Goal: Task Accomplishment & Management: Complete application form

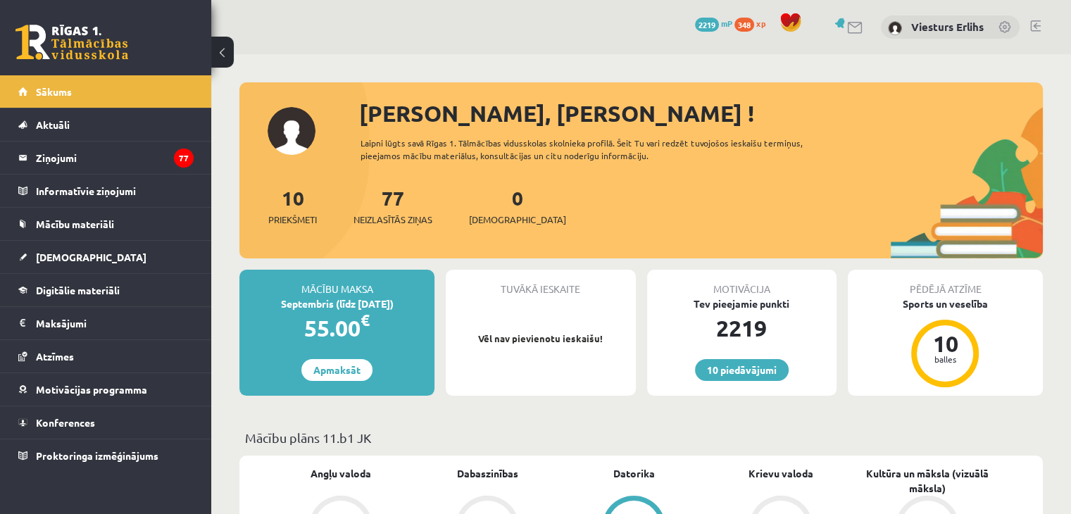
click at [1034, 26] on link at bounding box center [1035, 25] width 11 height 11
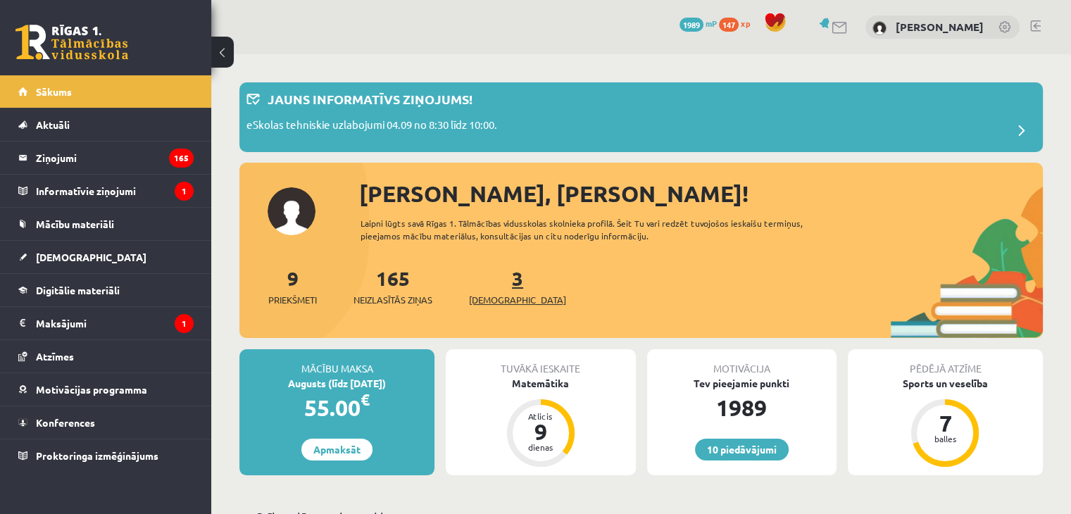
click at [495, 285] on link "3 Ieskaites" at bounding box center [517, 286] width 97 height 42
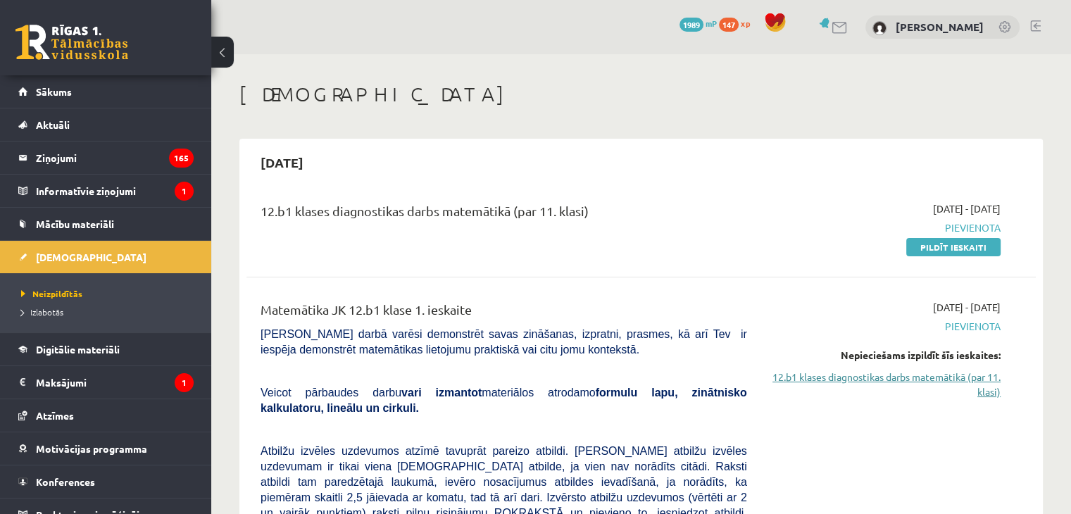
click at [991, 392] on link "12.b1 klases diagnostikas darbs matemātikā (par 11. klasi)" at bounding box center [884, 385] width 232 height 30
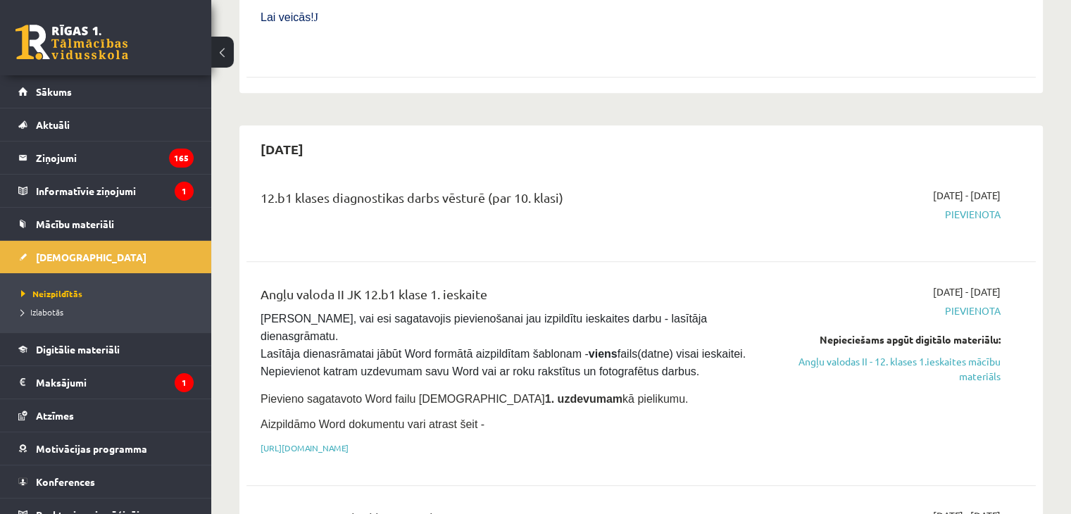
scroll to position [796, 0]
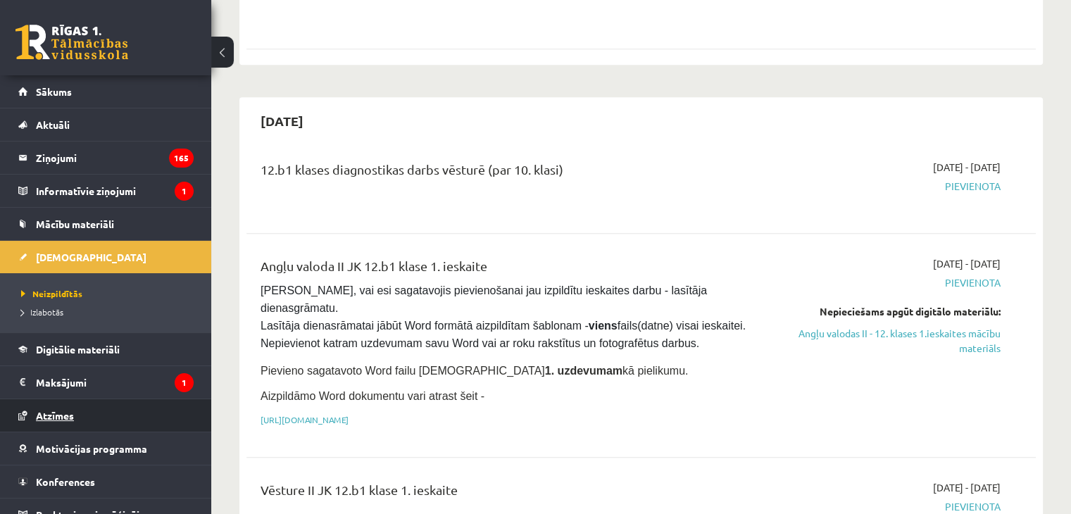
click at [60, 407] on link "Atzīmes" at bounding box center [105, 415] width 175 height 32
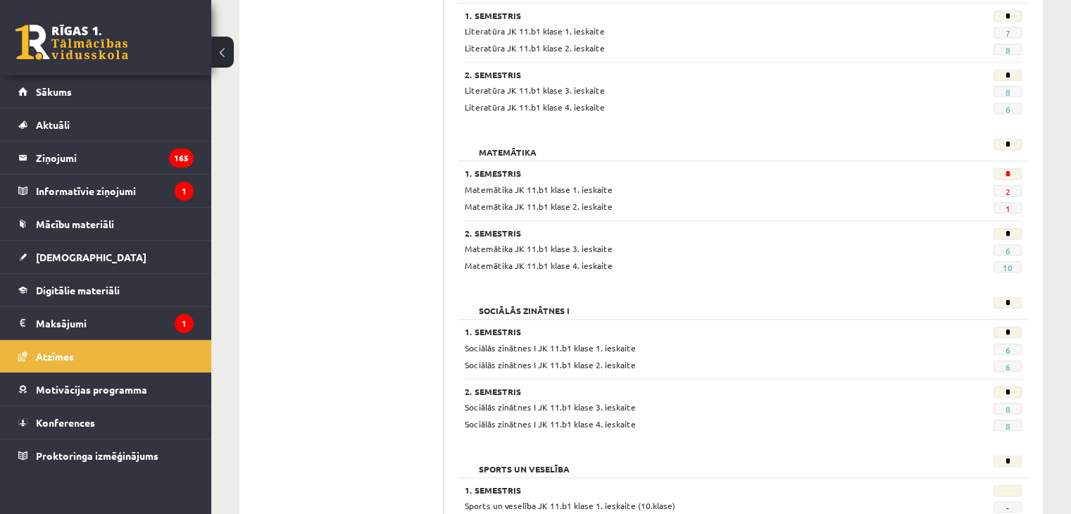
scroll to position [1229, 0]
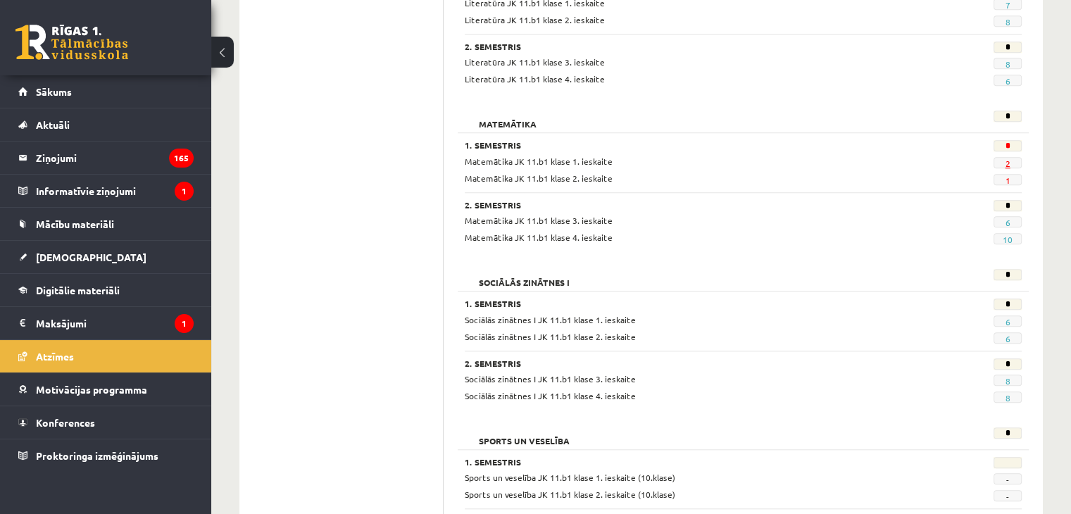
click at [1007, 158] on link "2" at bounding box center [1007, 163] width 5 height 11
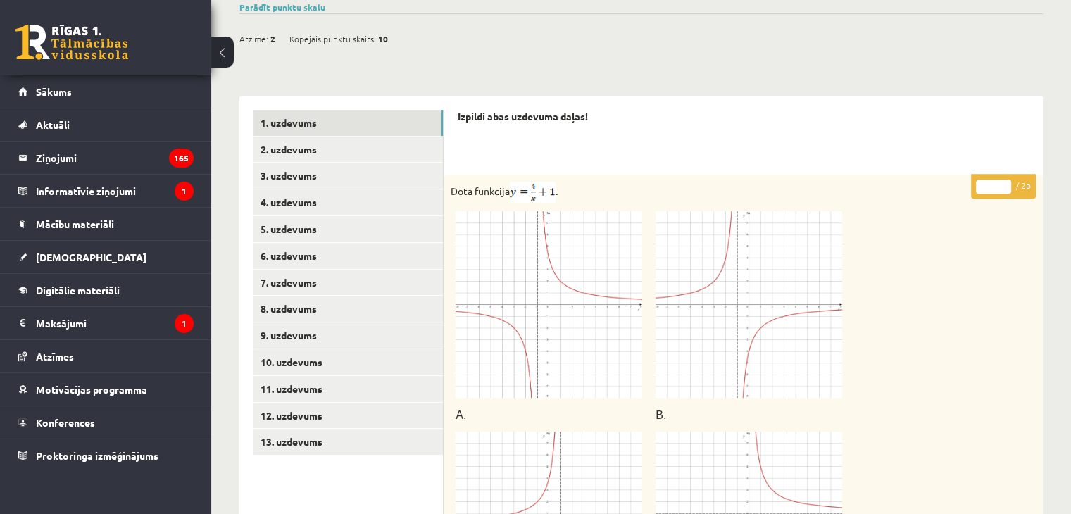
scroll to position [513, 0]
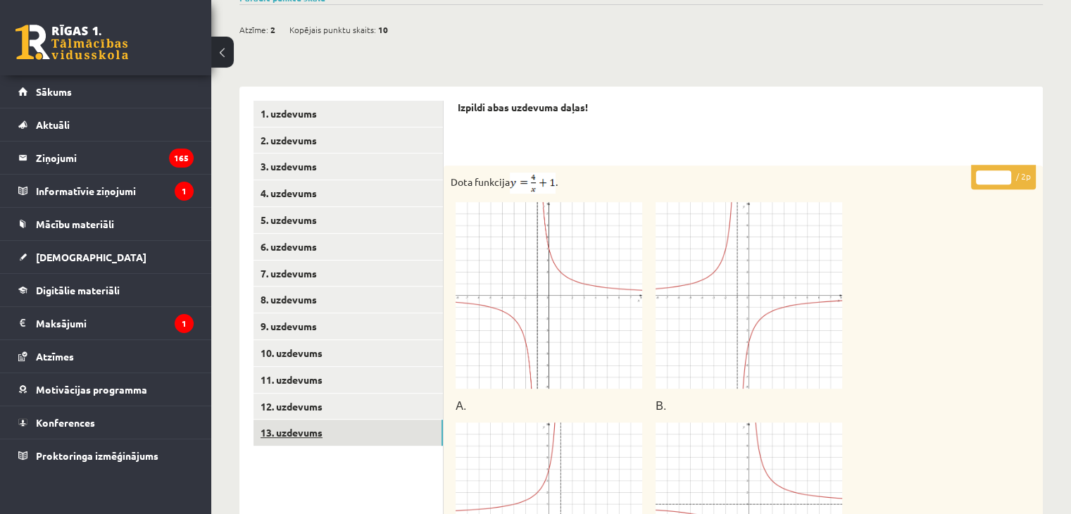
click at [320, 420] on link "13. uzdevums" at bounding box center [347, 433] width 189 height 26
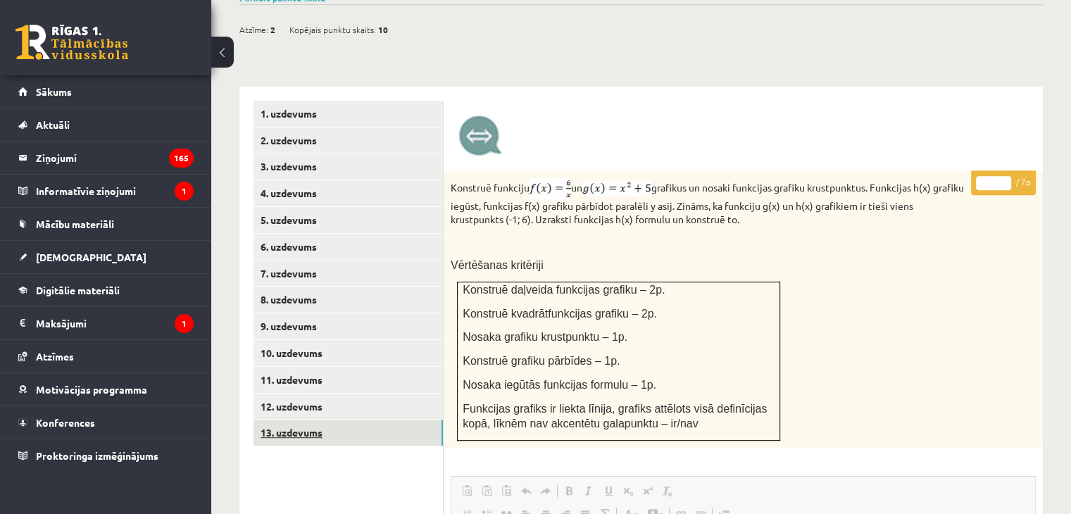
scroll to position [0, 0]
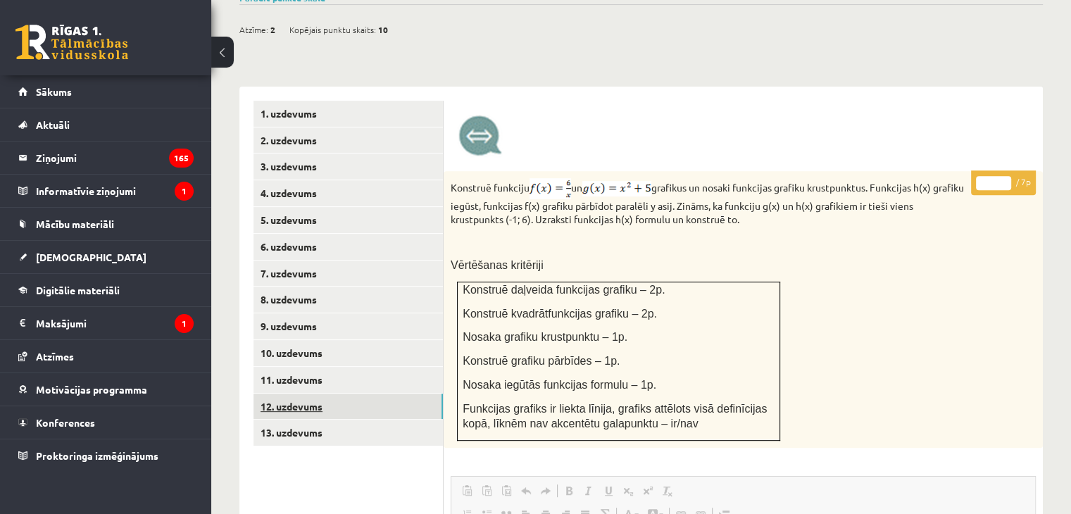
click at [308, 394] on link "12. uzdevums" at bounding box center [347, 407] width 189 height 26
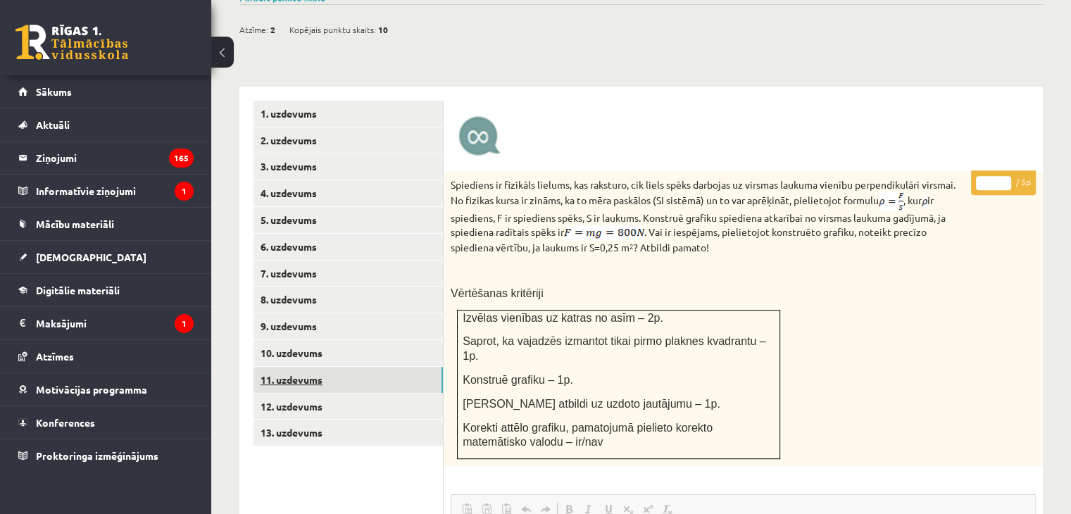
click at [304, 367] on link "11. uzdevums" at bounding box center [347, 380] width 189 height 26
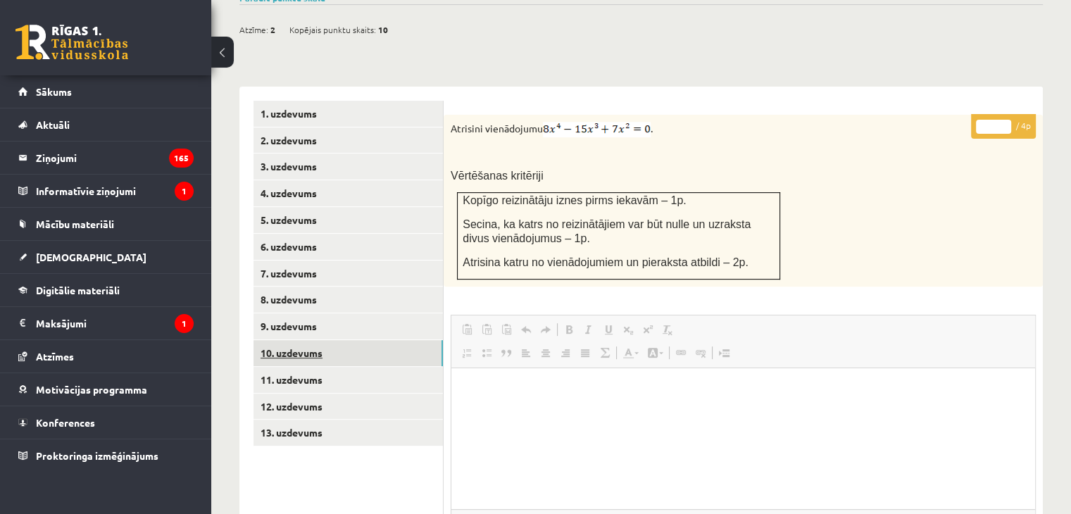
click at [296, 340] on link "10. uzdevums" at bounding box center [347, 353] width 189 height 26
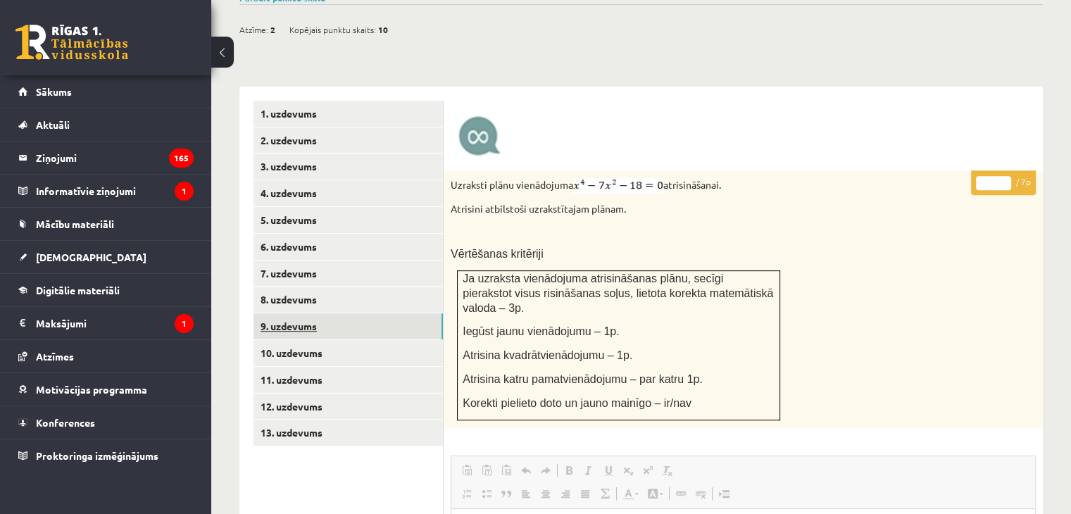
click at [289, 313] on link "9. uzdevums" at bounding box center [347, 326] width 189 height 26
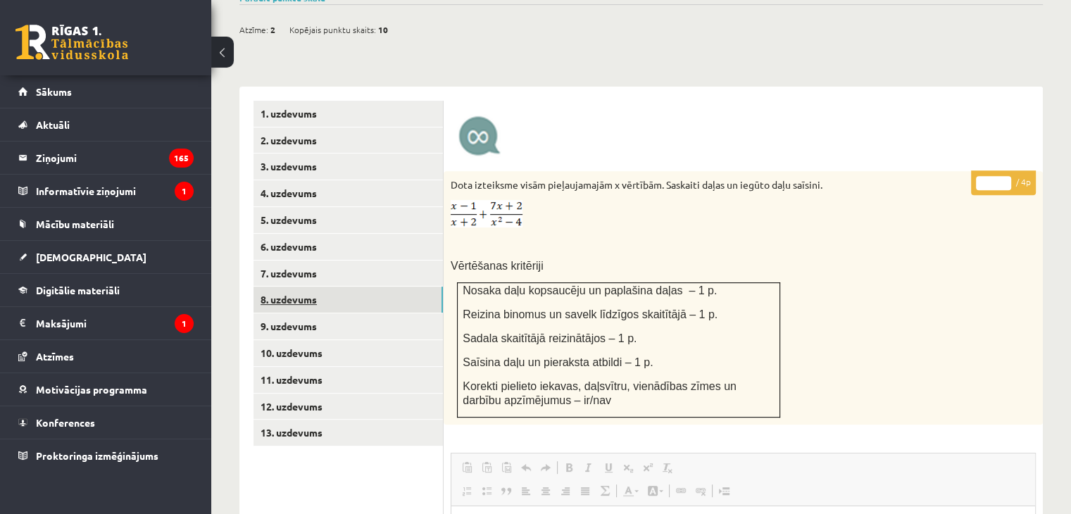
click at [293, 287] on link "8. uzdevums" at bounding box center [347, 300] width 189 height 26
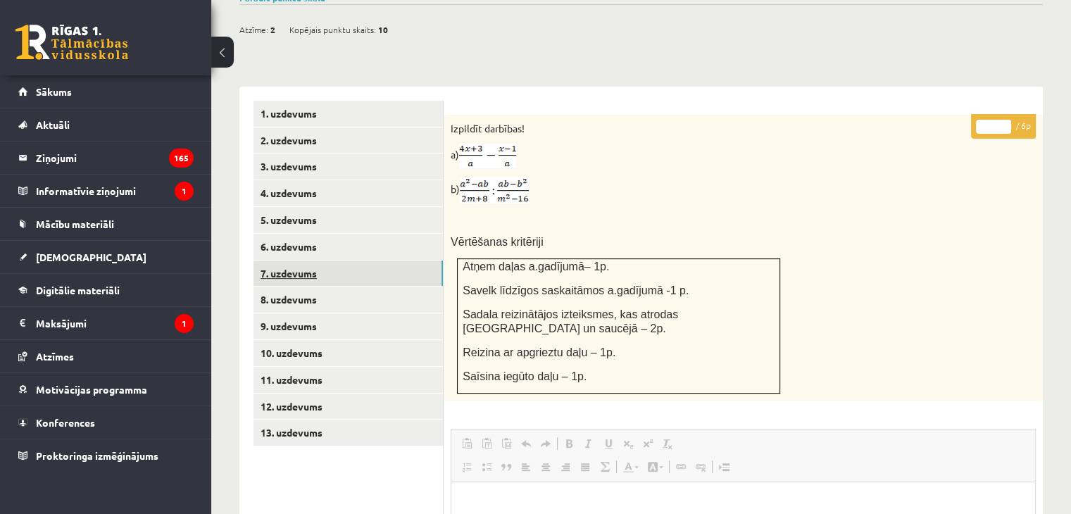
click at [295, 261] on link "7. uzdevums" at bounding box center [347, 274] width 189 height 26
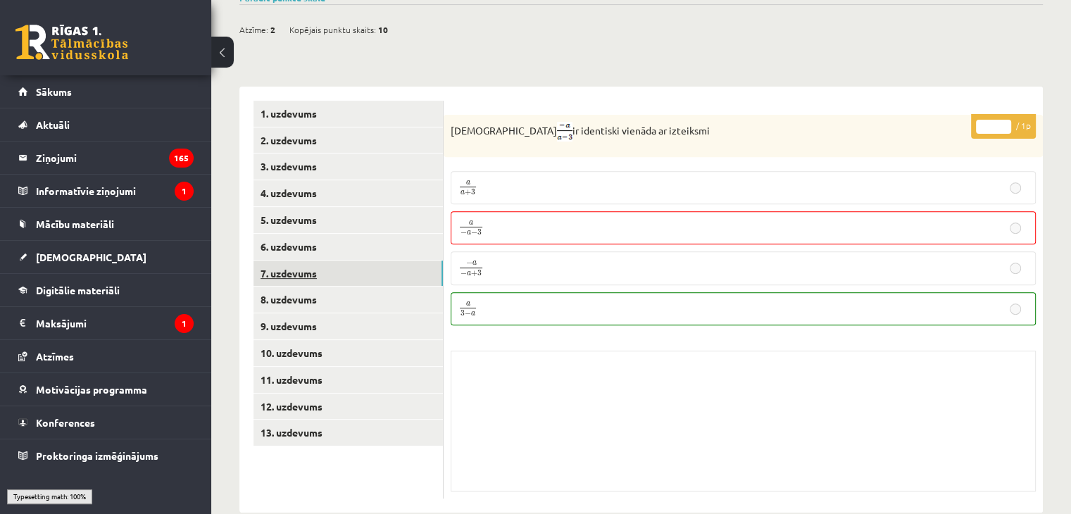
scroll to position [505, 0]
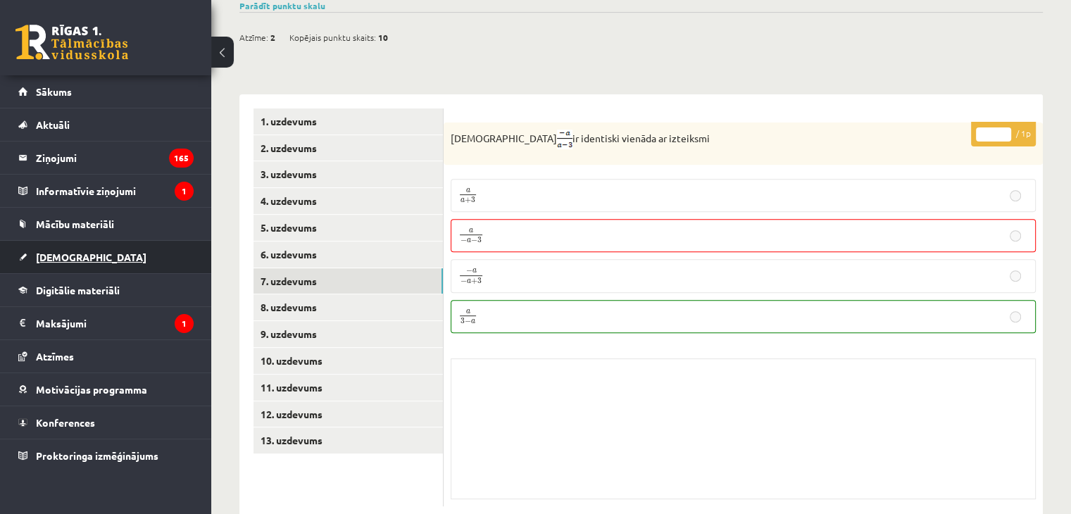
click at [68, 260] on span "[DEMOGRAPHIC_DATA]" at bounding box center [91, 257] width 111 height 13
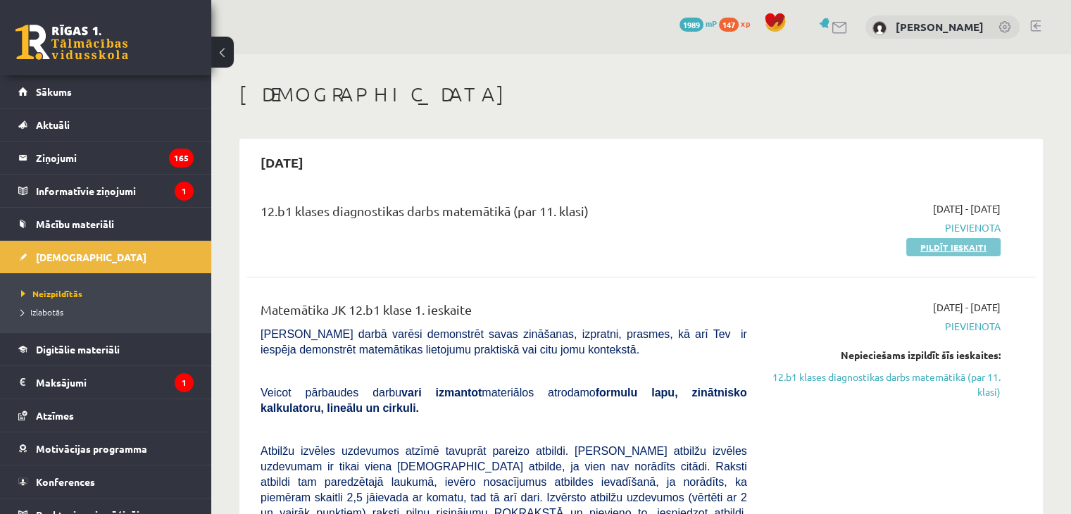
click at [949, 242] on link "Pildīt ieskaiti" at bounding box center [953, 247] width 94 height 18
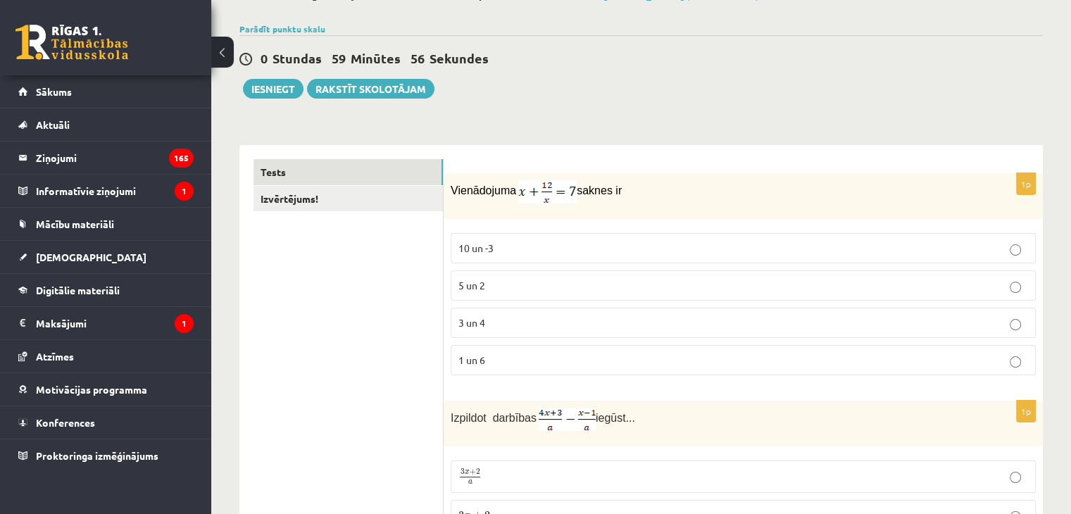
scroll to position [103, 0]
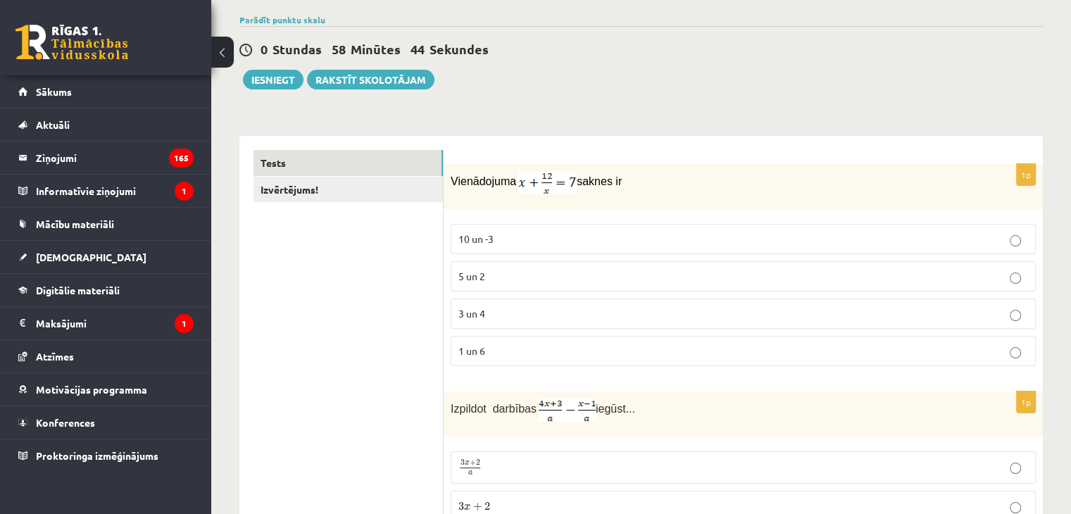
click at [747, 313] on p "3 un 4" at bounding box center [743, 313] width 570 height 15
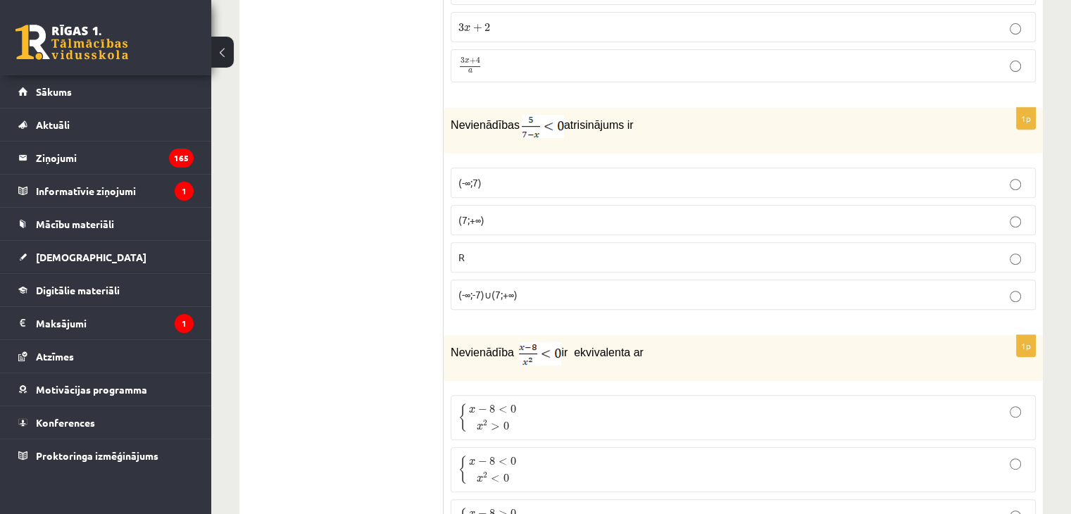
scroll to position [591, 0]
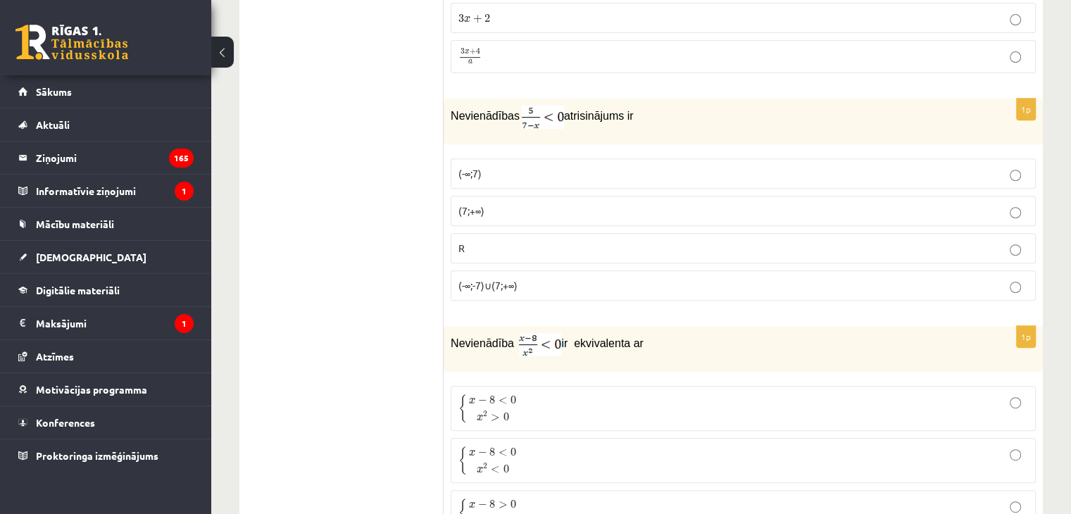
click at [577, 280] on p "(-∞;-7)∪(7;+∞)" at bounding box center [743, 285] width 570 height 15
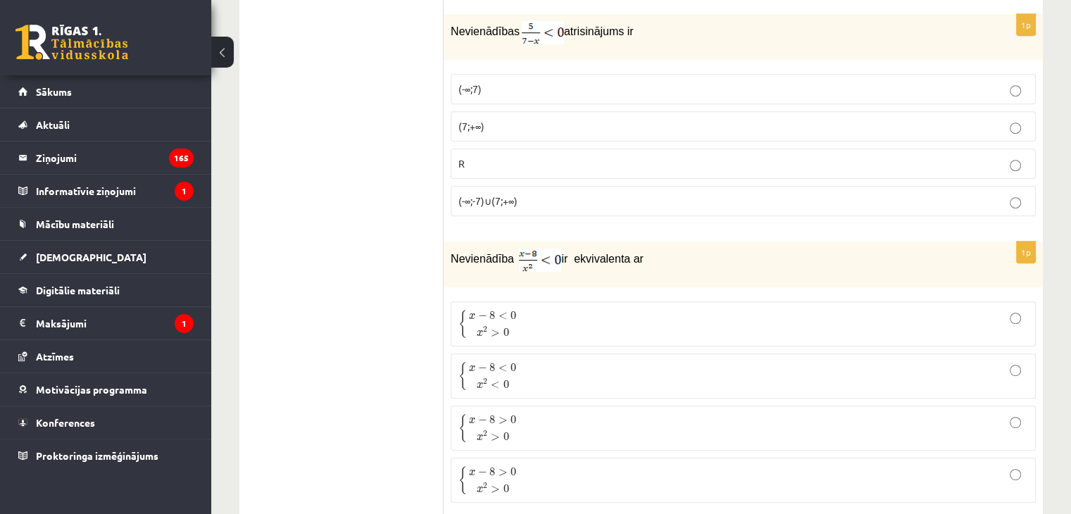
scroll to position [703, 0]
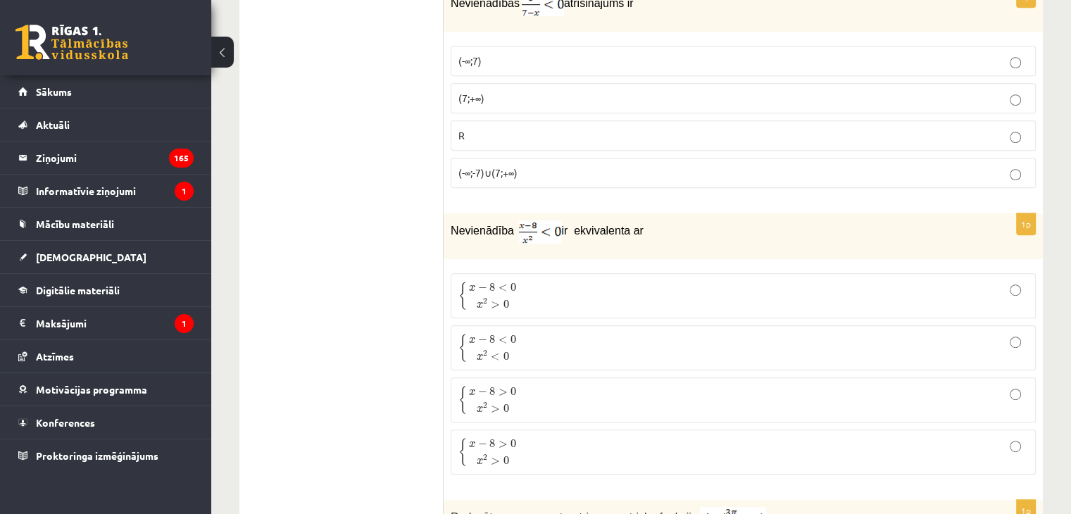
click at [525, 299] on p "{ x − 8 < 0 x 2 > 0 { x − 8 < 0 x 2 > 0" at bounding box center [743, 296] width 570 height 30
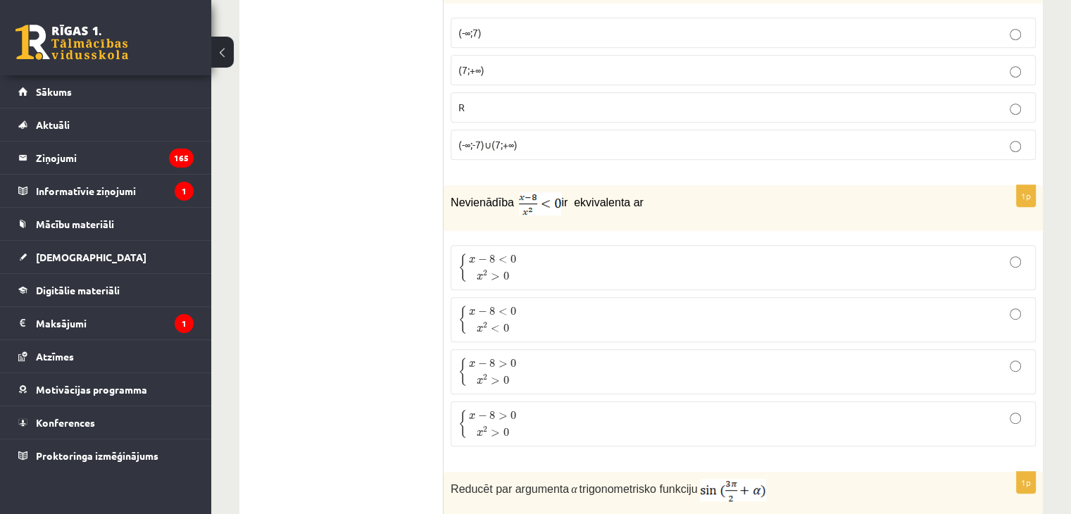
scroll to position [760, 0]
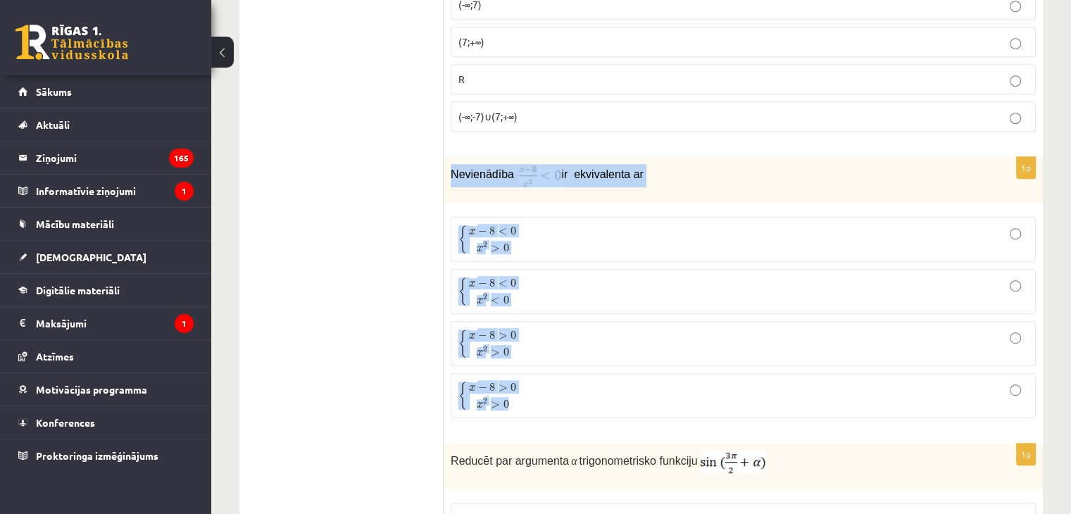
drag, startPoint x: 444, startPoint y: 177, endPoint x: 545, endPoint y: 391, distance: 236.2
click at [545, 391] on div "1p Nevienādība ir ekvivalenta ar { x − 8 < 0 x 2 > 0 { x − 8 < 0 x 2 > 0 { x − …" at bounding box center [743, 293] width 599 height 273
copy div "Nevienādība ir ekvivalenta ar { x − 8 < 0 x 2 > 0 { x − 8 < 0 x 2 > 0 { x − 8 <…"
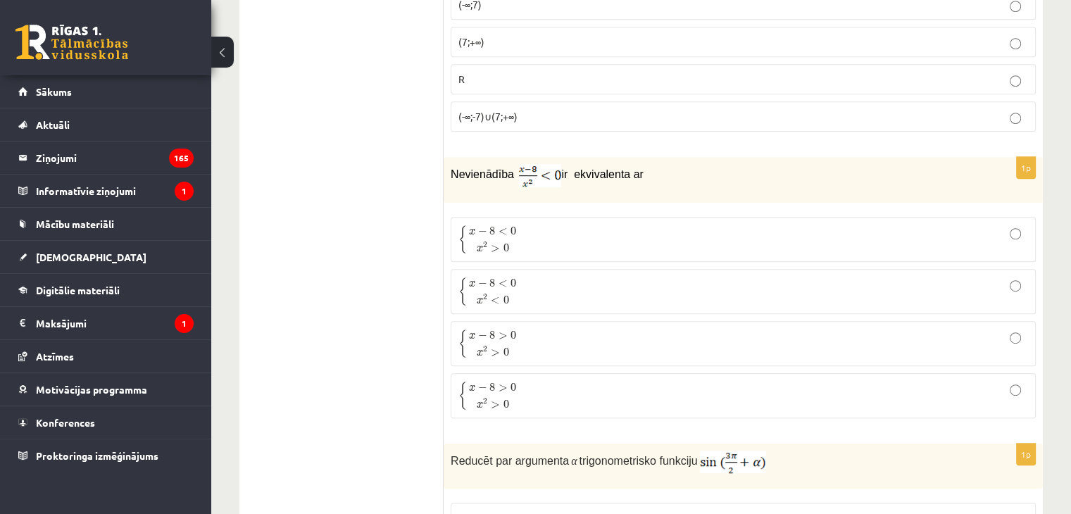
click at [543, 241] on p "{ x − 8 < 0 x 2 > 0 { x − 8 < 0 x 2 > 0" at bounding box center [743, 240] width 570 height 30
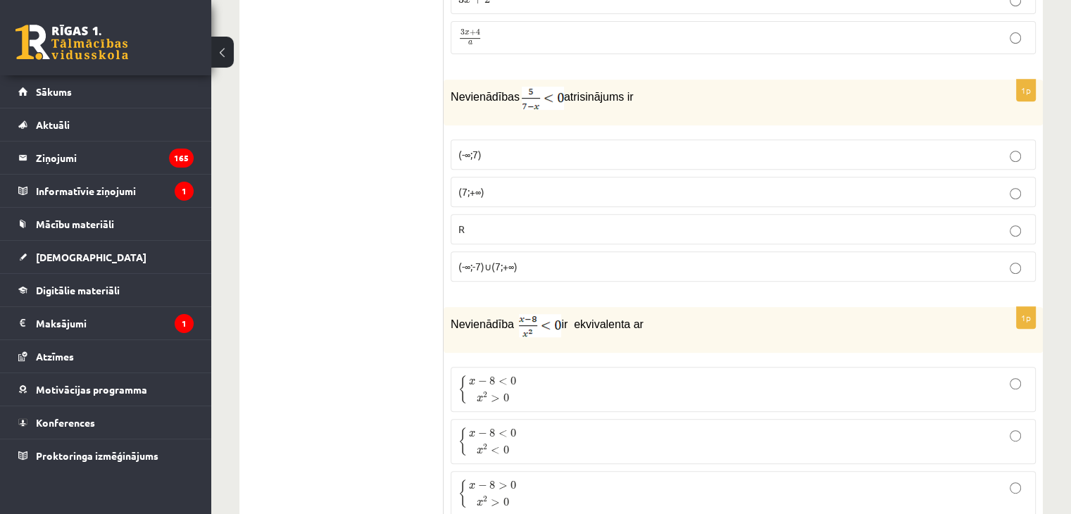
scroll to position [600, 0]
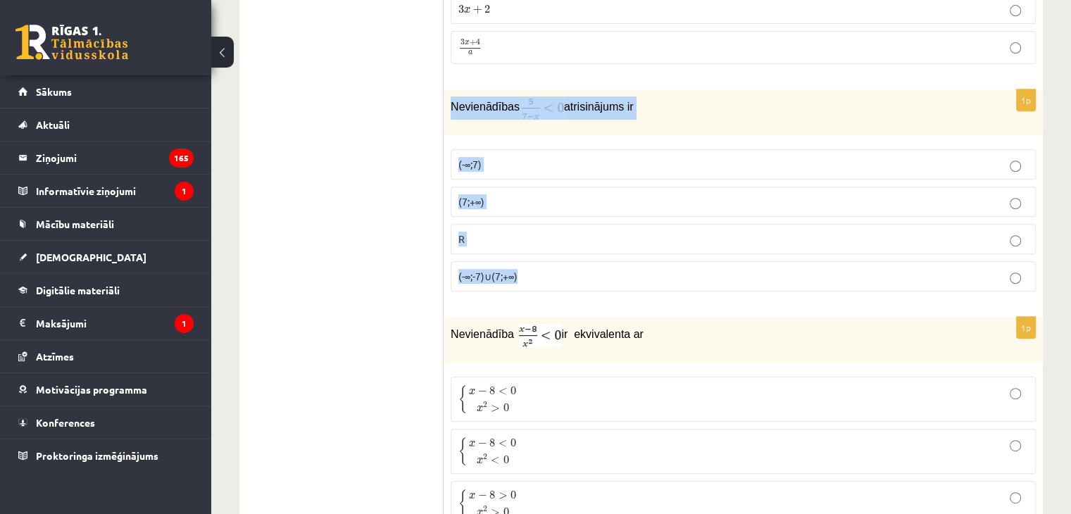
drag, startPoint x: 448, startPoint y: 104, endPoint x: 533, endPoint y: 276, distance: 191.8
click at [533, 276] on div "1p Nevienādības atrisinājums ir (-∞;7) (7;+∞) R (-∞;-7)∪(7;+∞)" at bounding box center [743, 195] width 599 height 213
drag, startPoint x: 479, startPoint y: 117, endPoint x: 484, endPoint y: 102, distance: 15.8
copy div "Nevienādības atrisinājums ir (-∞;7) (7;+∞) R (-∞;-7)∪(7;+∞)"
click at [551, 204] on p "(7;+∞)" at bounding box center [743, 201] width 570 height 15
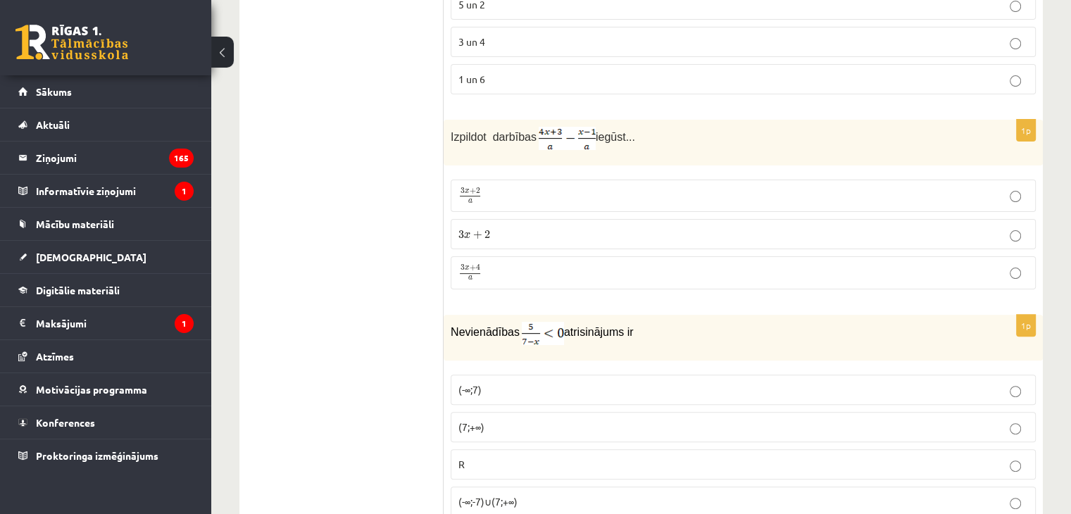
scroll to position [328, 0]
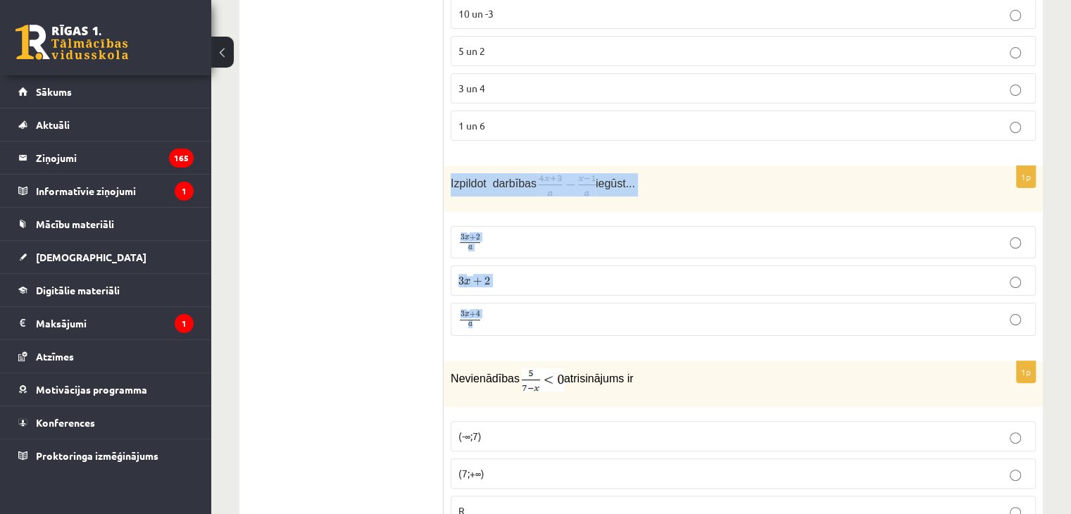
drag, startPoint x: 444, startPoint y: 178, endPoint x: 521, endPoint y: 307, distance: 150.0
click at [521, 307] on div "1p Izpildot darbības iegūst... 3 x + 2 a 3 x + 2 a 3 x + 2 3 x + 2 3 x + 4 a 3 …" at bounding box center [743, 256] width 599 height 181
copy div "Izpildot darbības iegūst... 3 x + 2 a 3 x + 2 a 3 x + 2 3 x + 2 3 x + 4 a"
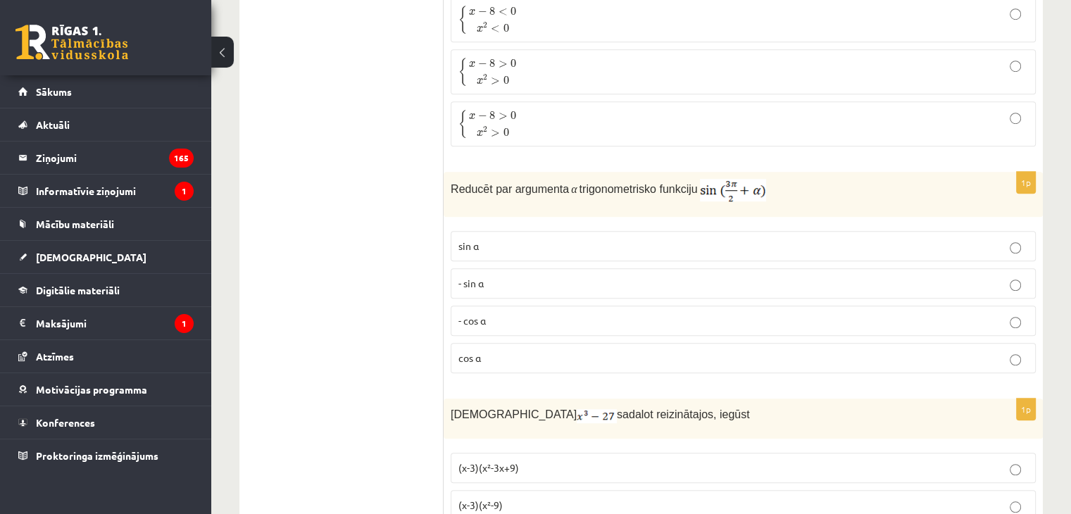
scroll to position [1088, 0]
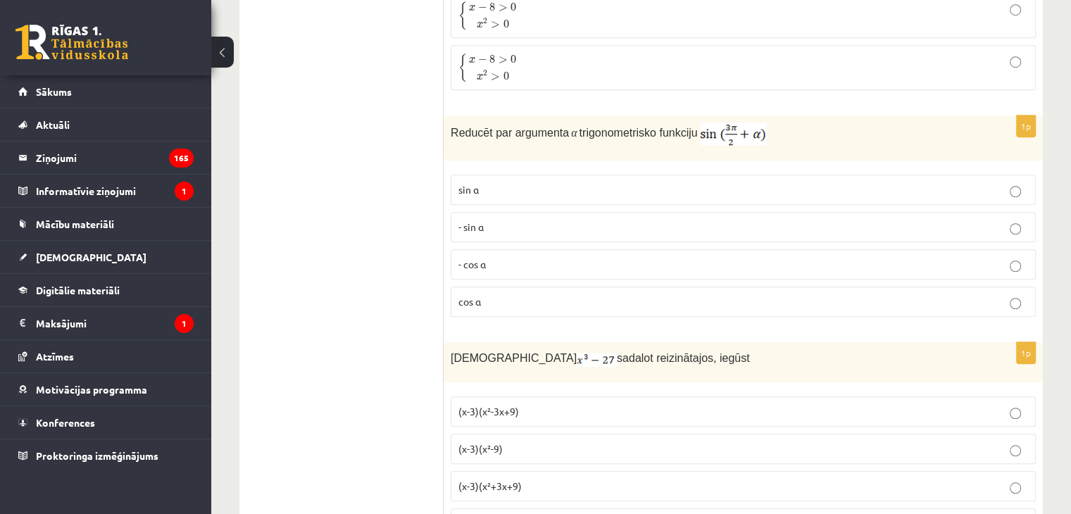
click at [631, 257] on p "- cos ⁡α" at bounding box center [743, 264] width 570 height 15
click at [484, 132] on span "Reducēt par argumenta" at bounding box center [510, 133] width 118 height 12
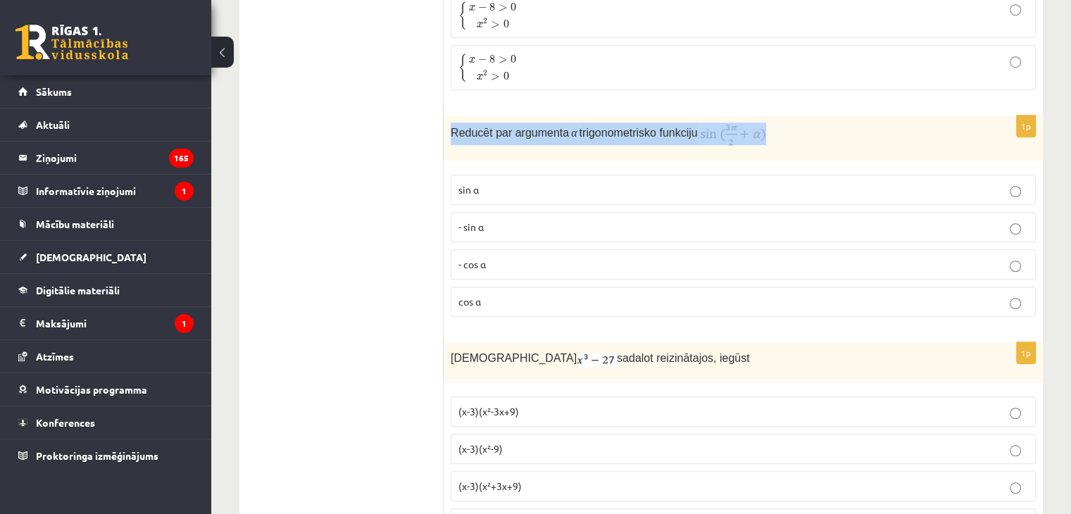
click at [484, 132] on span "Reducēt par argumenta" at bounding box center [510, 133] width 118 height 12
copy div "Reducēt par argumenta α trigonometrisko funkciju"
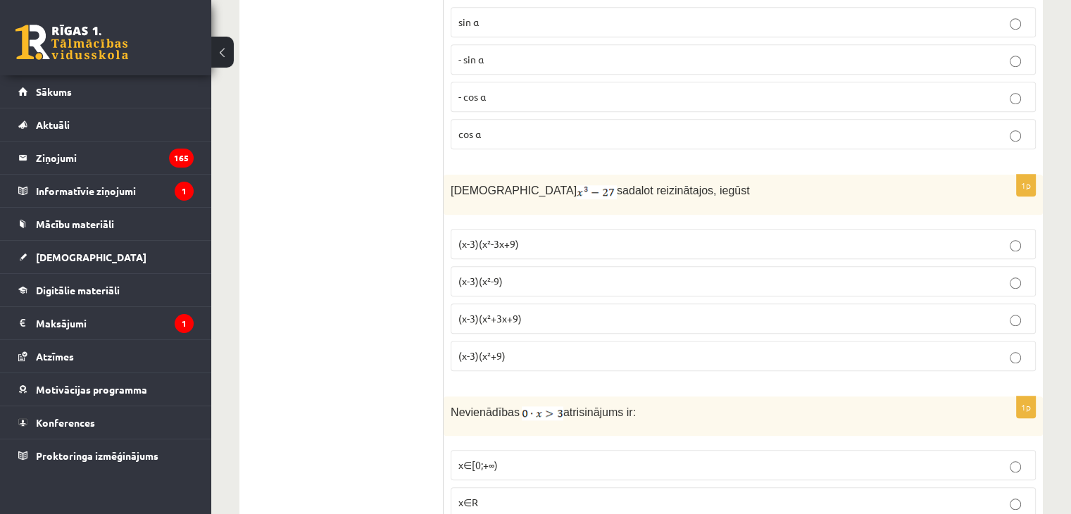
scroll to position [1257, 0]
click at [489, 315] on span "(x-3)(x²+3x+9)" at bounding box center [489, 316] width 63 height 13
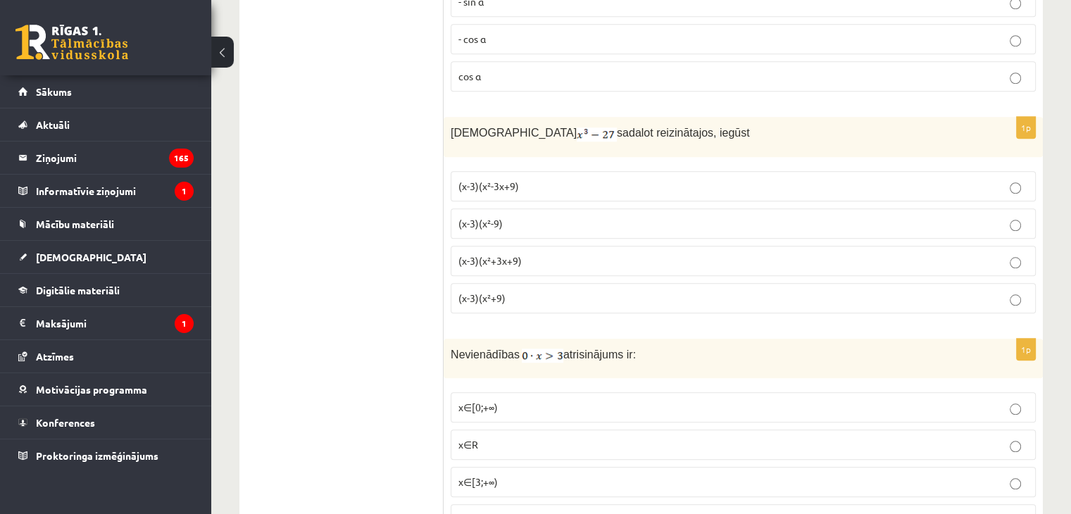
scroll to position [1425, 0]
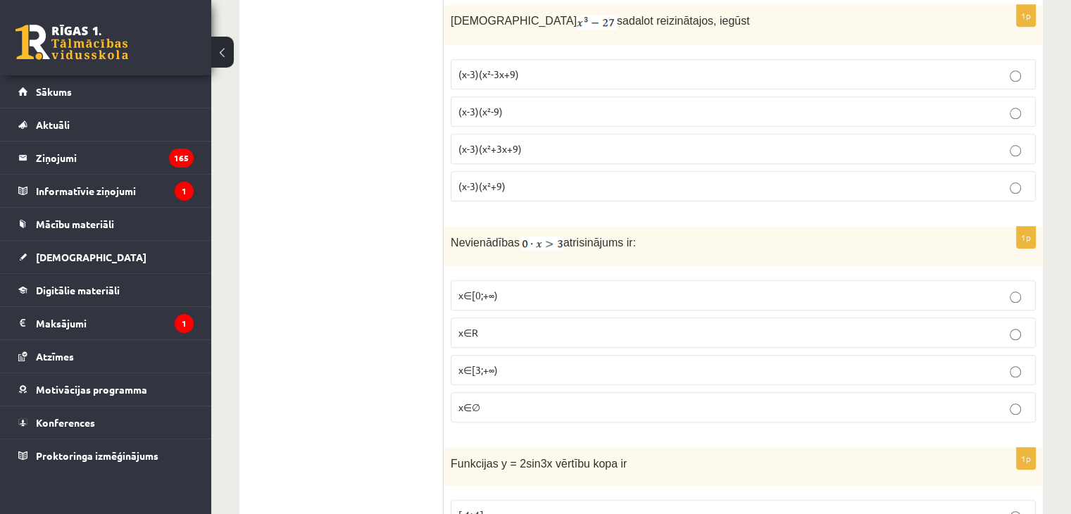
click at [1000, 400] on p "x∈∅" at bounding box center [743, 407] width 570 height 15
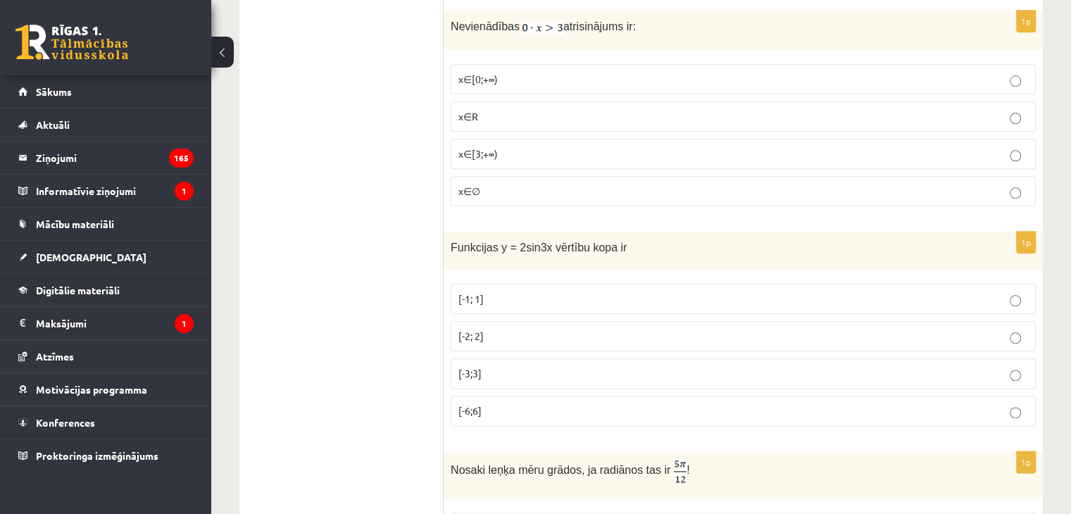
scroll to position [1678, 0]
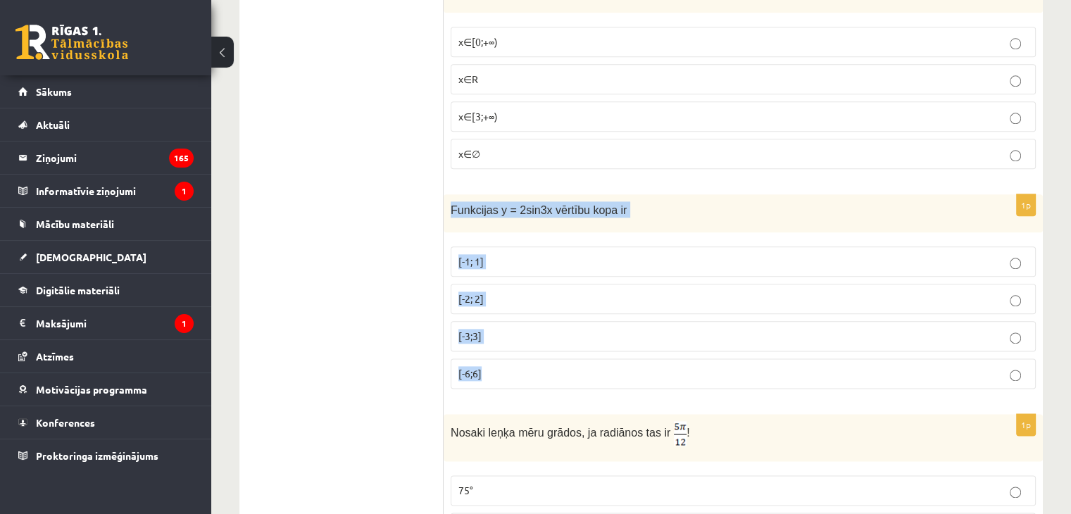
drag, startPoint x: 448, startPoint y: 195, endPoint x: 504, endPoint y: 363, distance: 177.2
click at [504, 363] on div "1p Funkcijas y = 2sin3x vērtību kopa ir [-1; 1] [-2; 2] [-3;3] [-6;6]" at bounding box center [743, 297] width 599 height 206
copy div "Funkcijas y = 2sin3x vērtību kopa ir [-1; 1] [-2; 2] [-3;3] [-6;6]"
click at [613, 291] on p "[-2; 2]" at bounding box center [743, 298] width 570 height 15
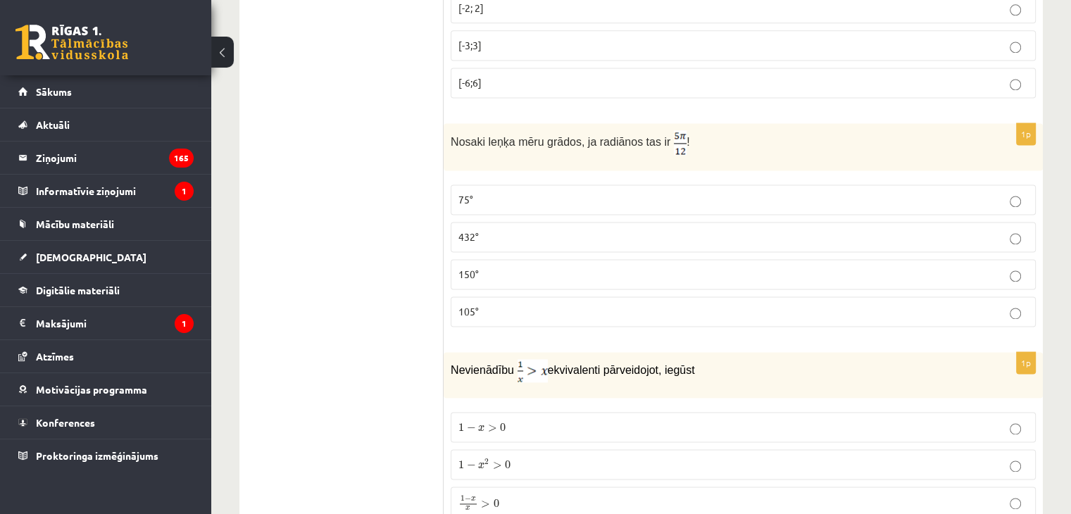
scroll to position [1997, 0]
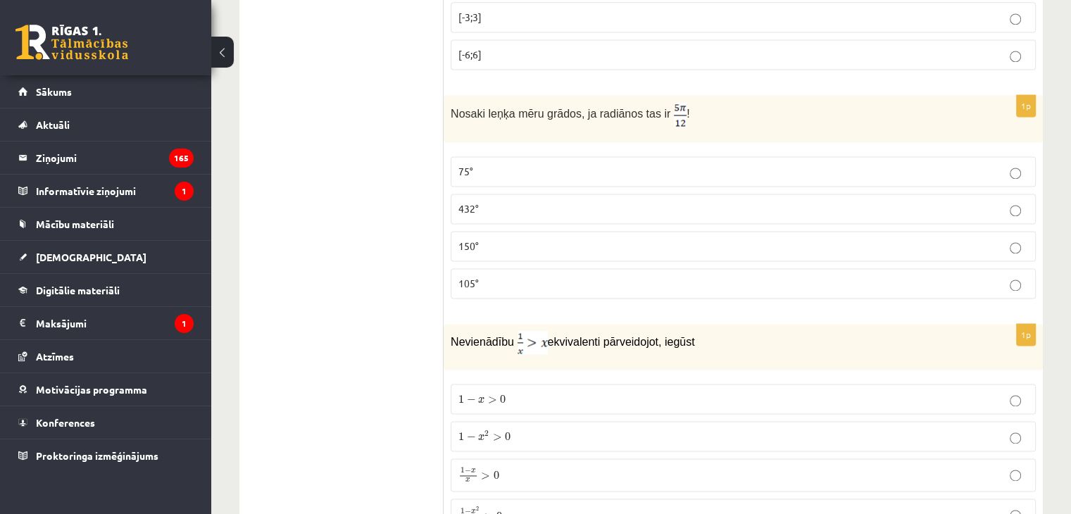
click at [914, 276] on p "105°" at bounding box center [743, 283] width 570 height 15
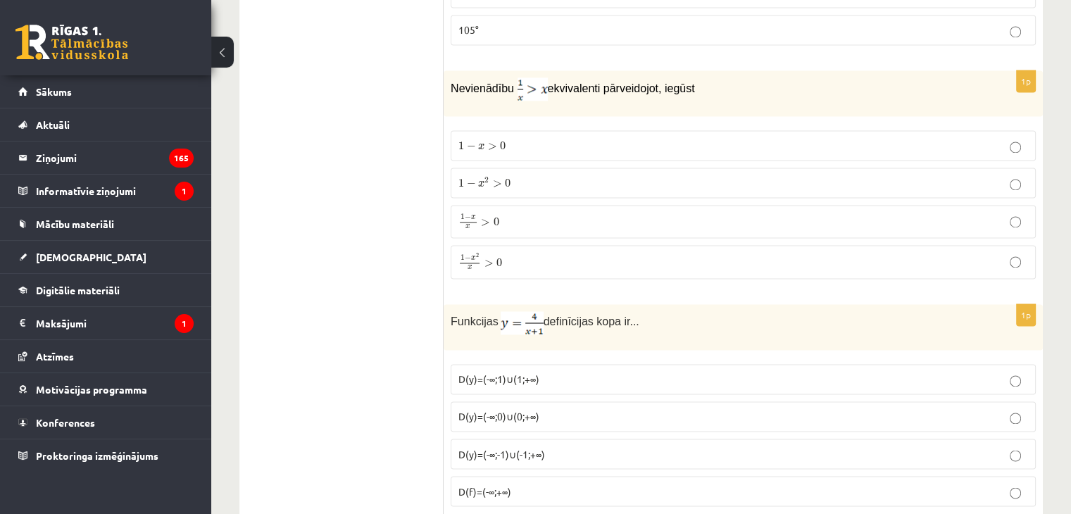
scroll to position [2260, 0]
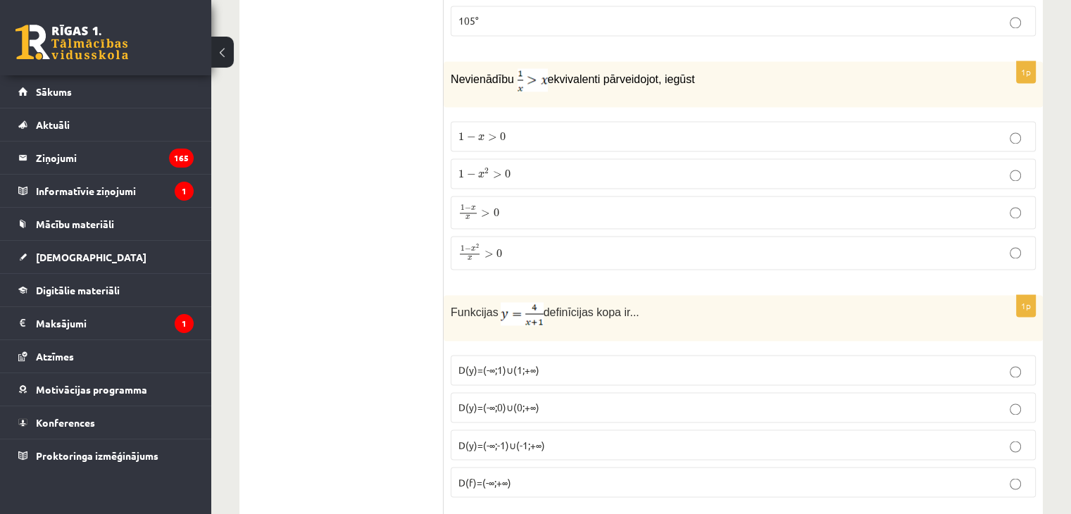
click at [488, 172] on label "1 − x 2 > 0 1 − x 2 > 0" at bounding box center [743, 173] width 585 height 30
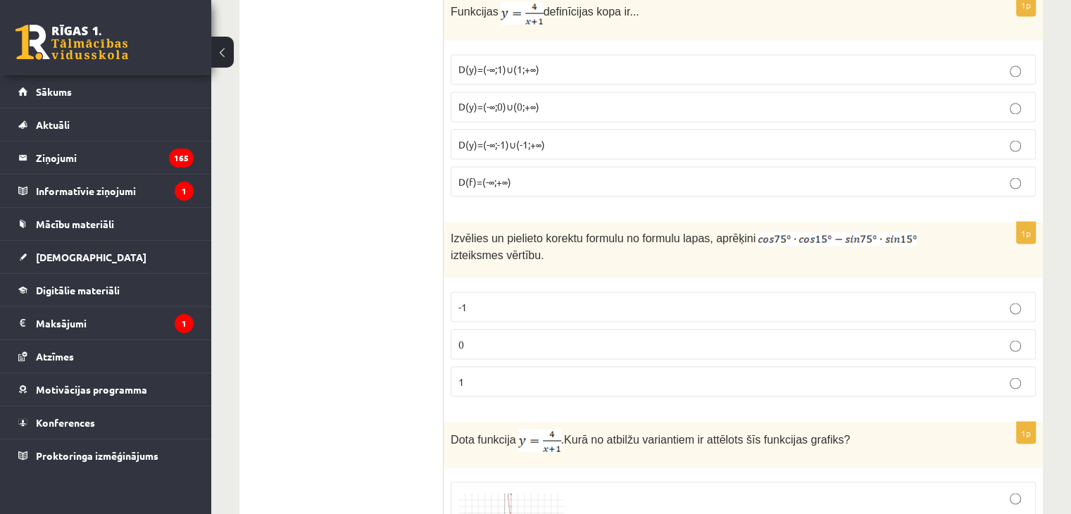
scroll to position [2532, 0]
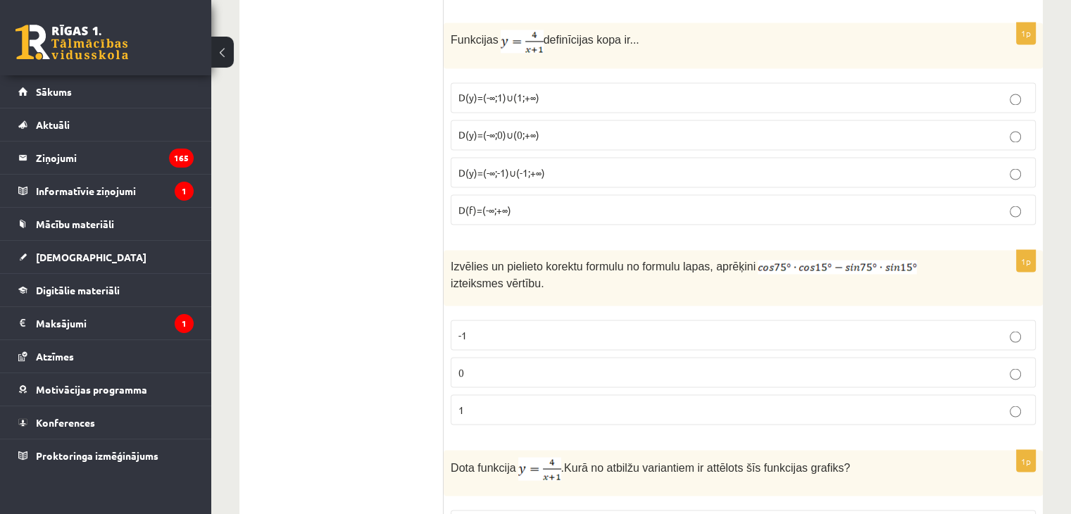
click at [531, 165] on p "D(y)=(-∞;-1)∪(-1;+∞)" at bounding box center [743, 172] width 570 height 15
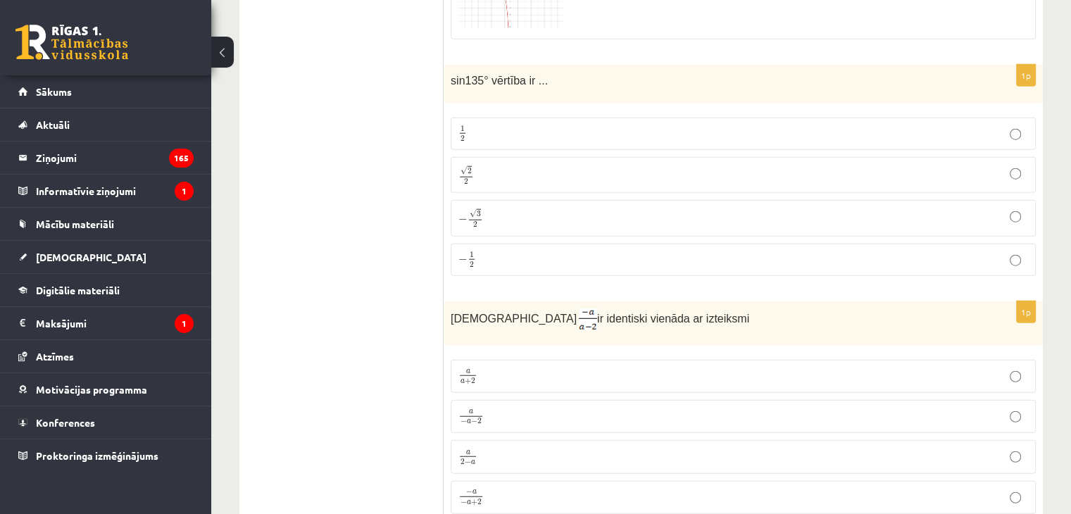
scroll to position [3564, 0]
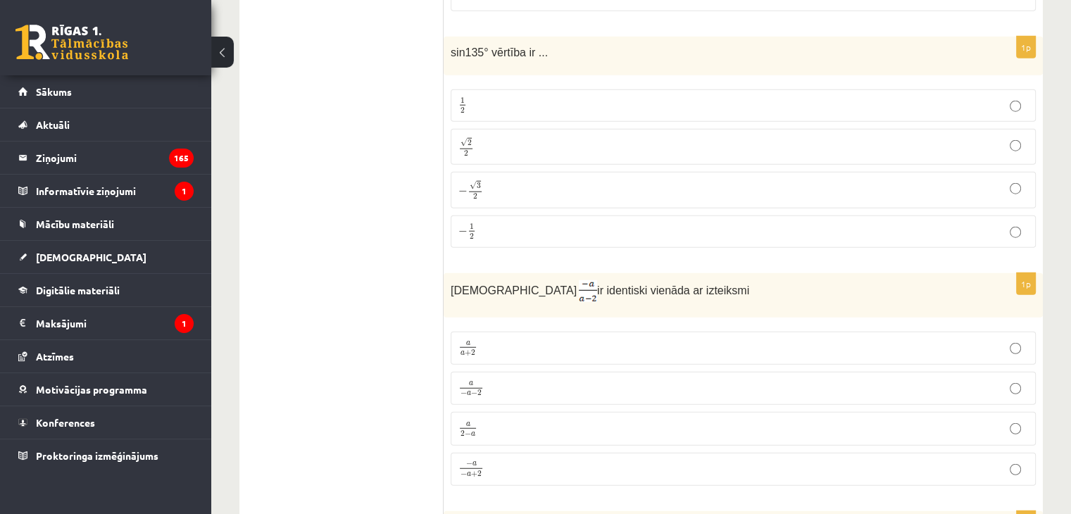
click at [690, 137] on p "√ 2 2 2 2" at bounding box center [743, 147] width 570 height 20
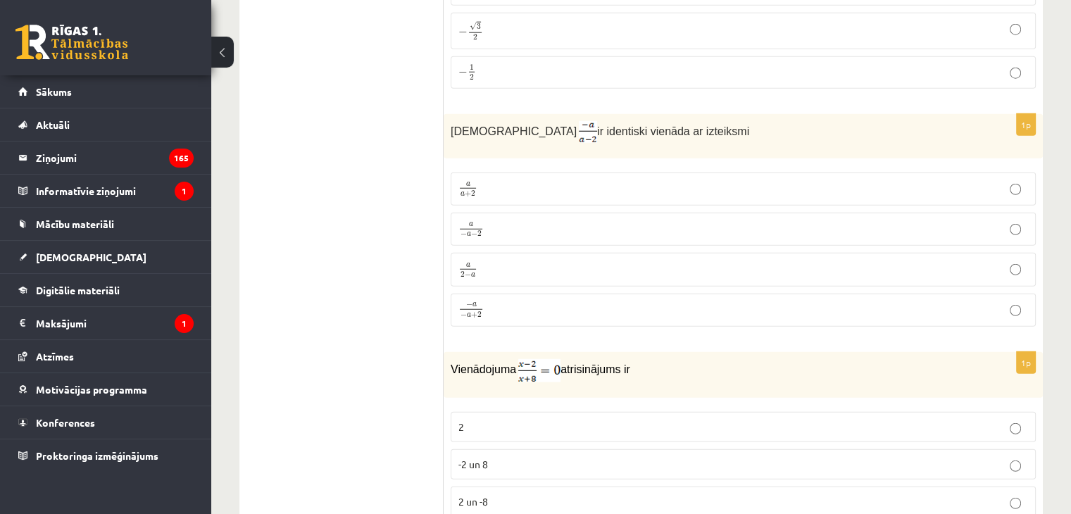
scroll to position [3742, 0]
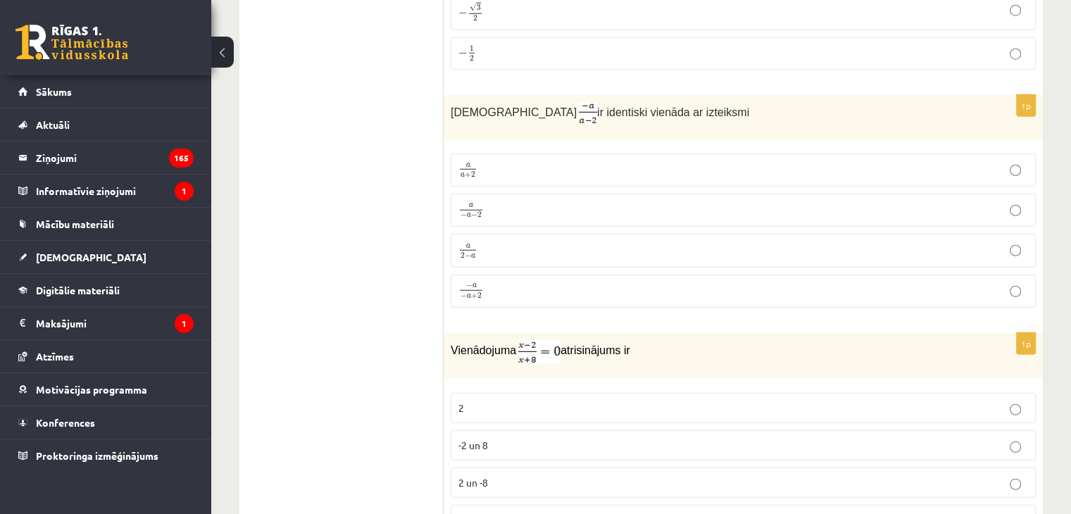
click at [490, 282] on p "− a − a + 2 − a − a + 2" at bounding box center [743, 291] width 570 height 18
click at [483, 161] on p "a a + 2 a a + 2" at bounding box center [743, 170] width 570 height 18
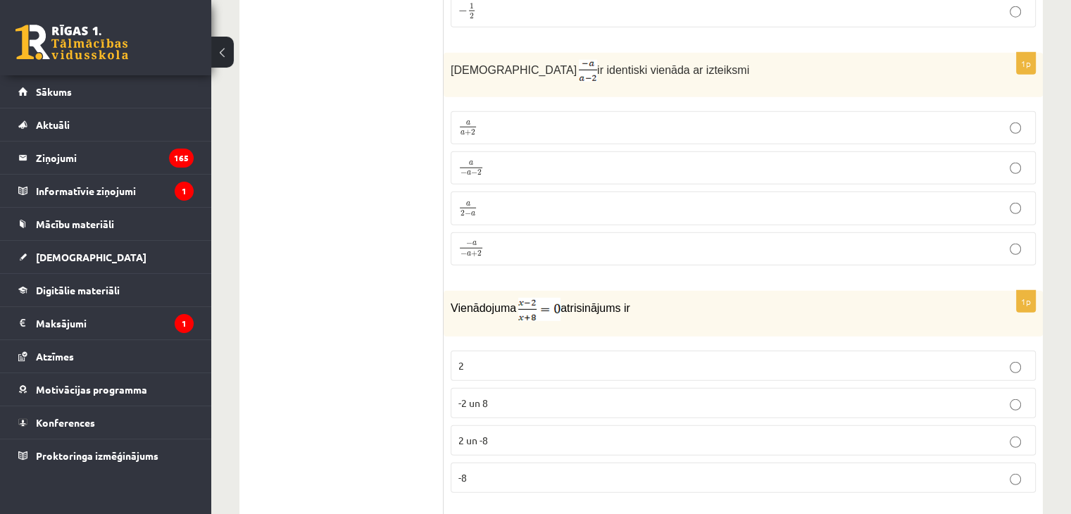
scroll to position [3798, 0]
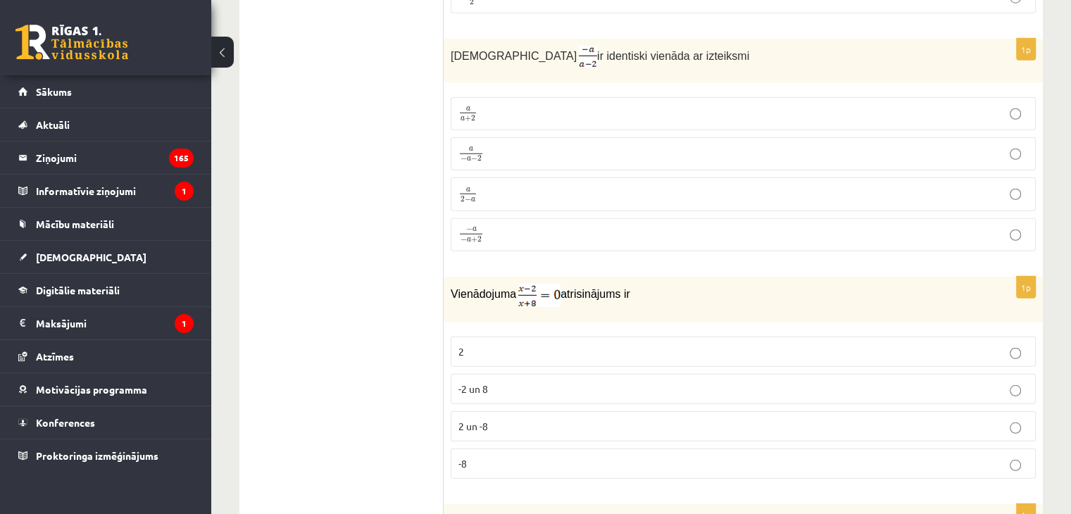
click at [544, 185] on p "a 2 − a a 2 − a" at bounding box center [743, 194] width 570 height 18
click at [529, 419] on p "2 un -8" at bounding box center [743, 426] width 570 height 15
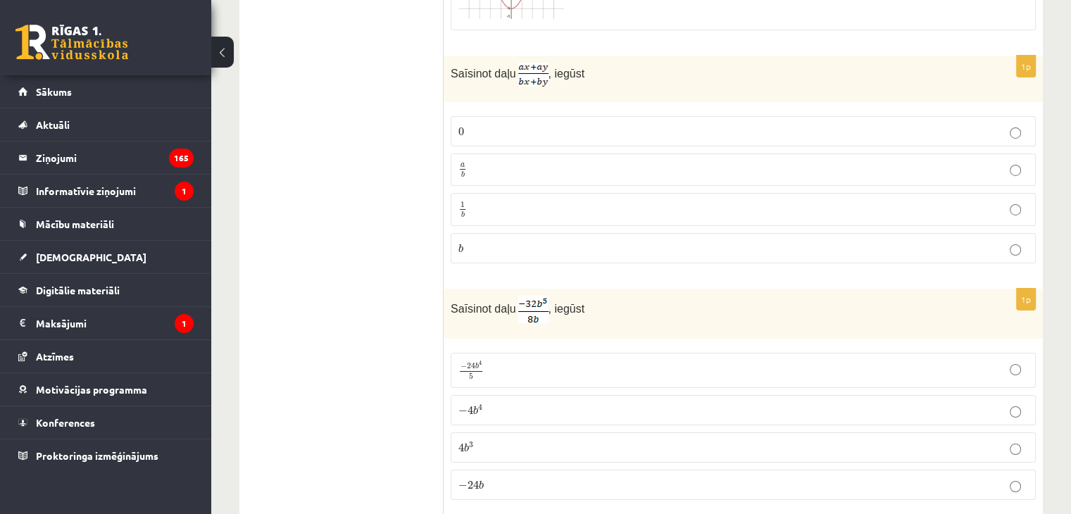
scroll to position [4943, 0]
click at [659, 161] on p "a b a b" at bounding box center [743, 170] width 570 height 18
click at [517, 402] on p "− 4 b 4 − 4 b 4" at bounding box center [743, 409] width 570 height 15
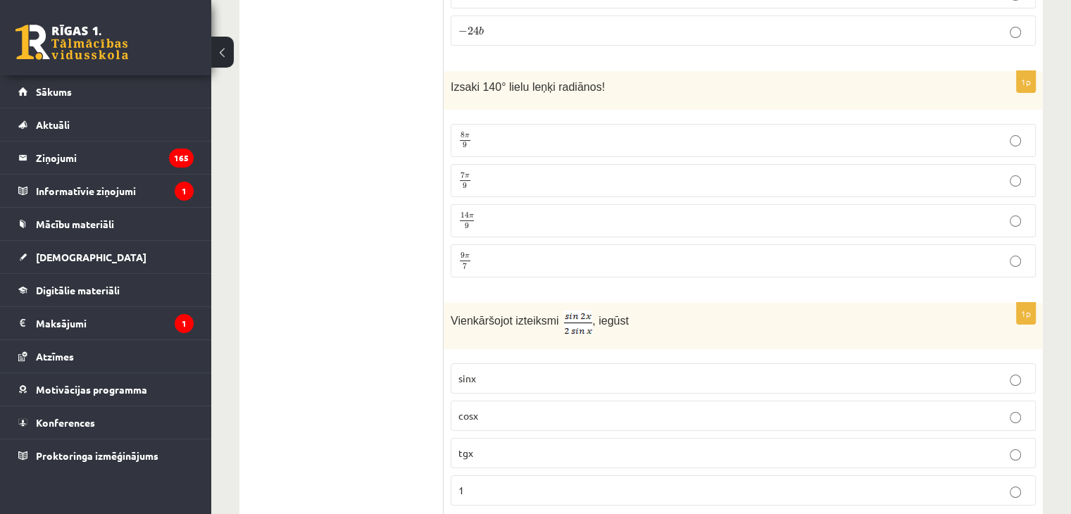
scroll to position [5403, 0]
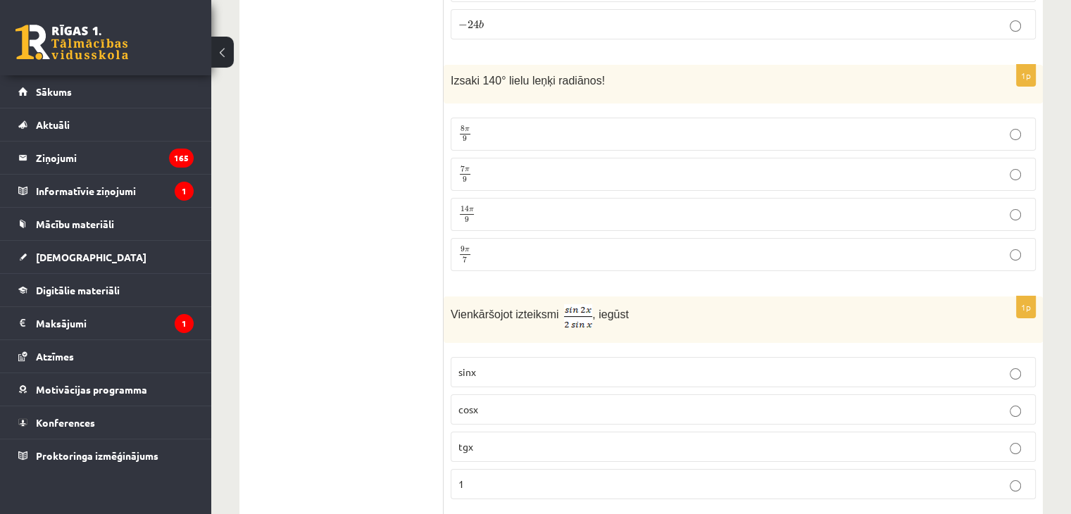
click at [859, 165] on p "7 π 9 7 π 9" at bounding box center [743, 174] width 570 height 18
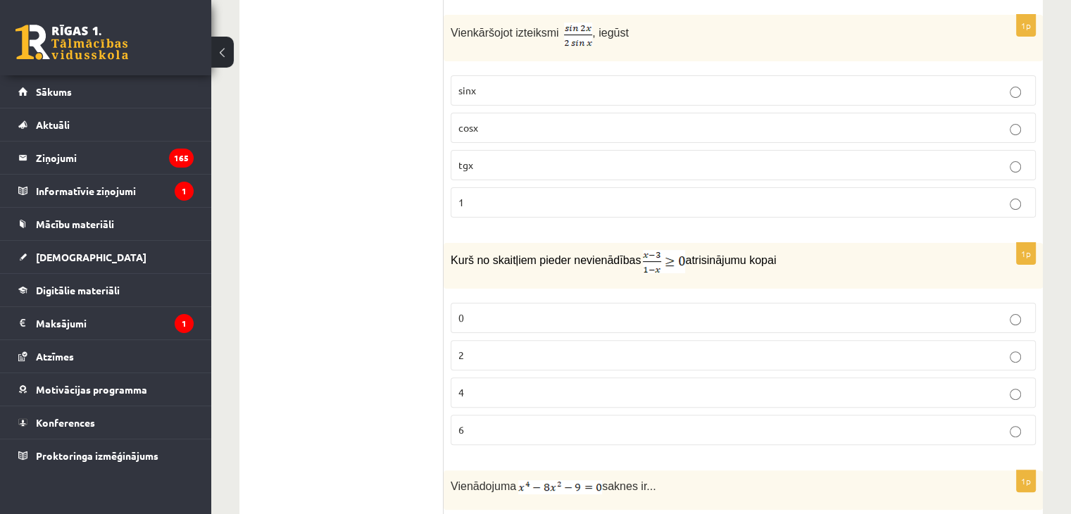
scroll to position [5656, 0]
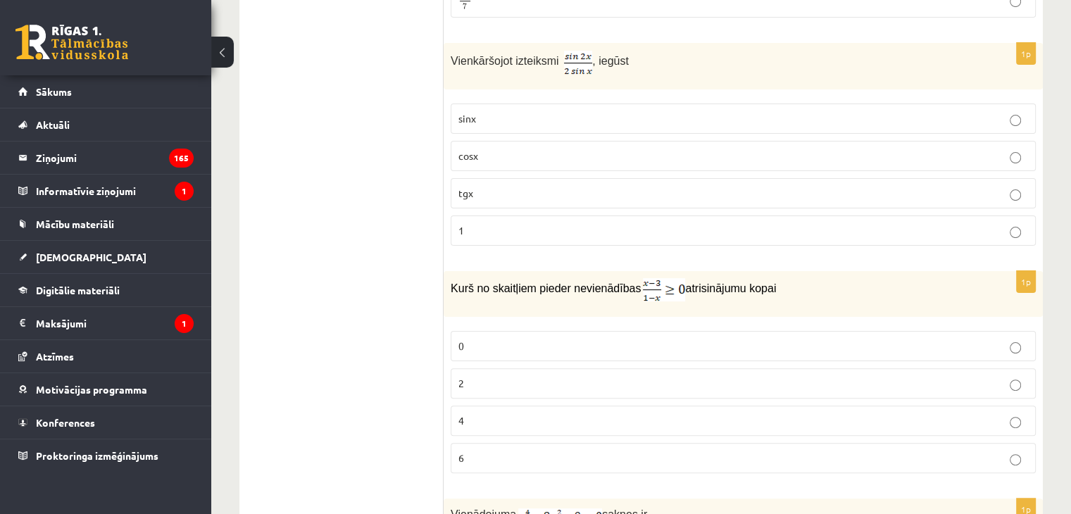
click at [955, 149] on p "cosx" at bounding box center [743, 156] width 570 height 15
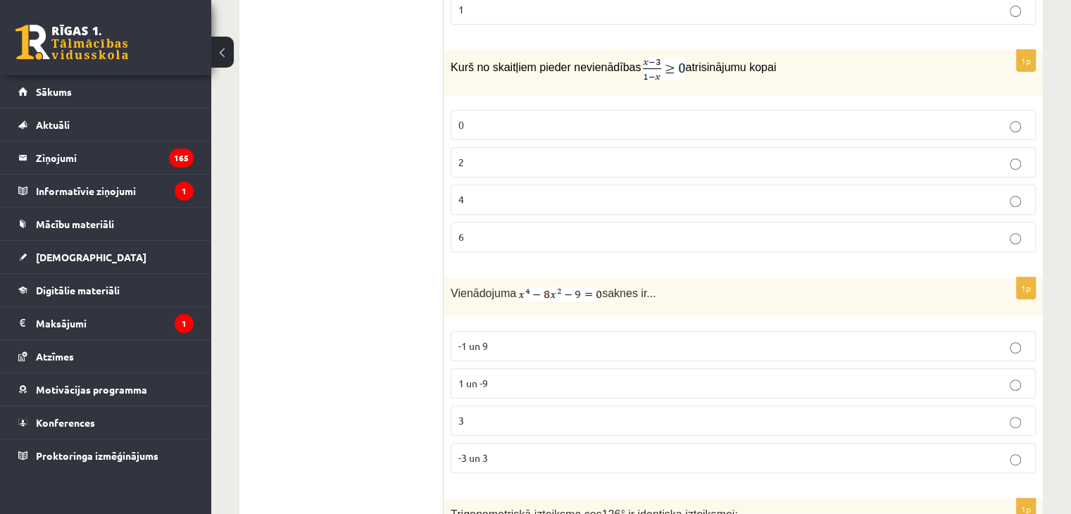
scroll to position [5891, 0]
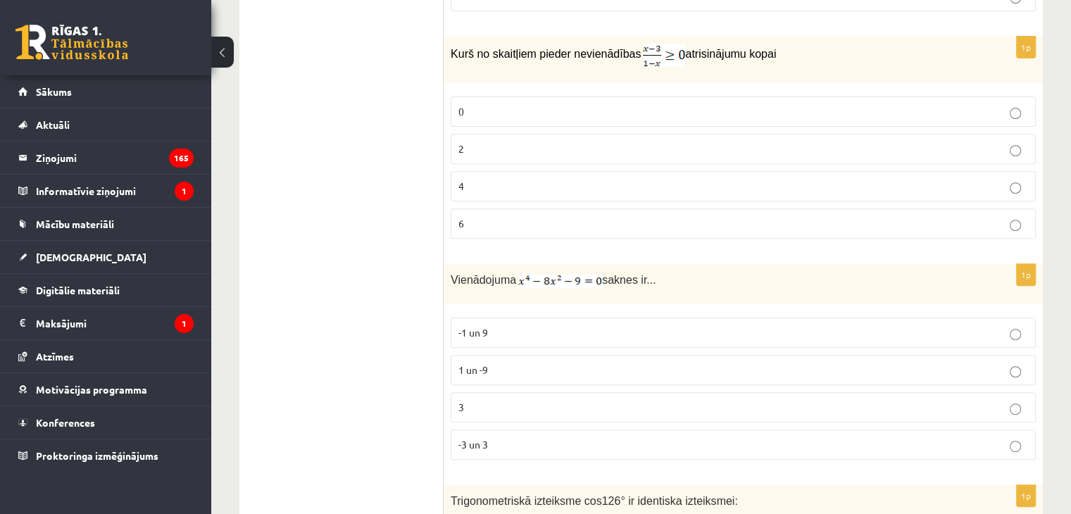
click at [808, 134] on label "2" at bounding box center [743, 149] width 585 height 30
click at [594, 437] on p "-3 un 3" at bounding box center [743, 444] width 570 height 15
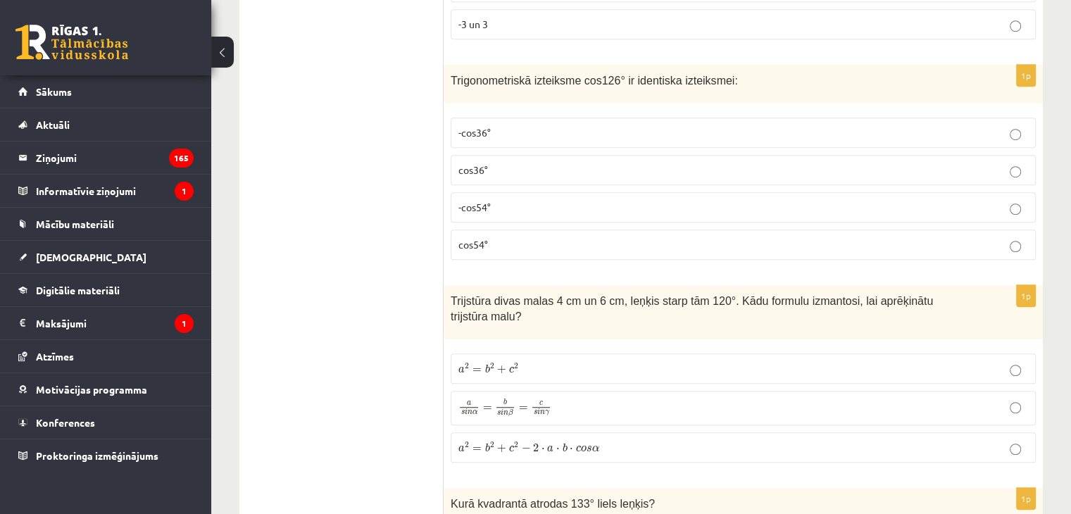
scroll to position [6313, 0]
click at [704, 191] on label "-cos54°" at bounding box center [743, 206] width 585 height 30
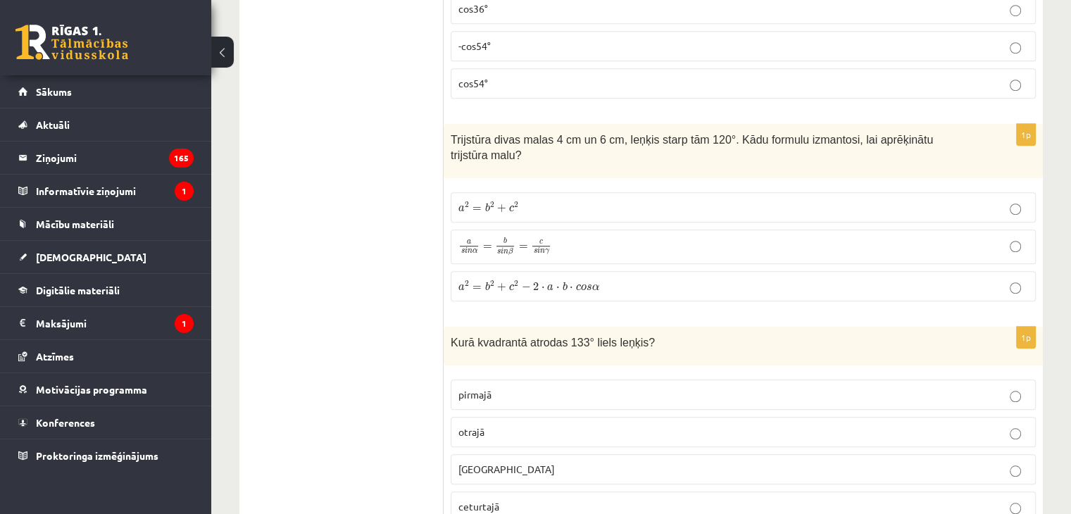
scroll to position [6500, 0]
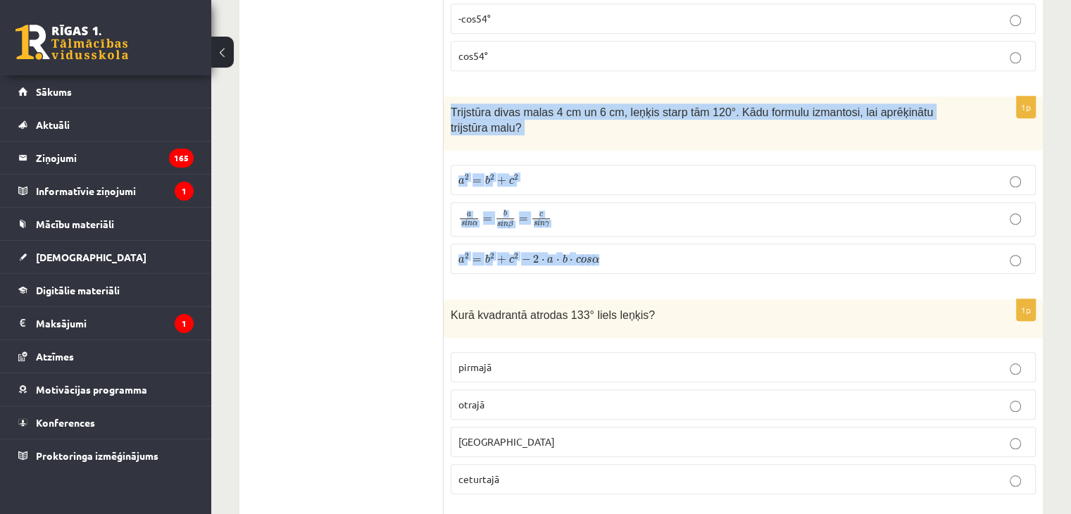
drag, startPoint x: 451, startPoint y: 81, endPoint x: 625, endPoint y: 220, distance: 222.4
click at [625, 220] on div "1p Trijstūra divas malas 4 cm un 6 cm, leņķis starp tām 120°. Kādu formulu izma…" at bounding box center [743, 190] width 599 height 189
copy div "Trijstūra divas malas 4 cm un 6 cm, leņķis starp tām 120°. Kādu formulu izmanto…"
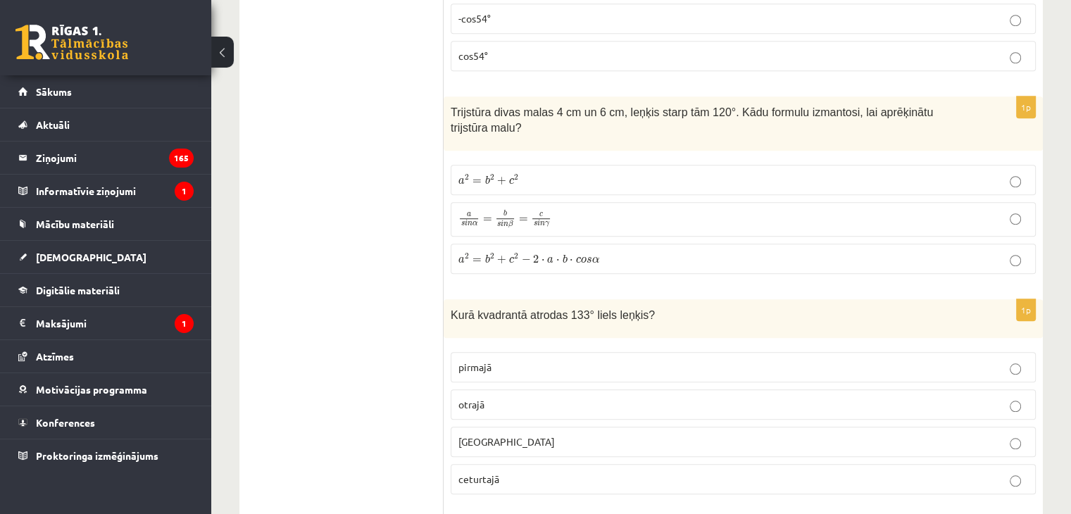
click at [563, 254] on span "b" at bounding box center [565, 258] width 5 height 9
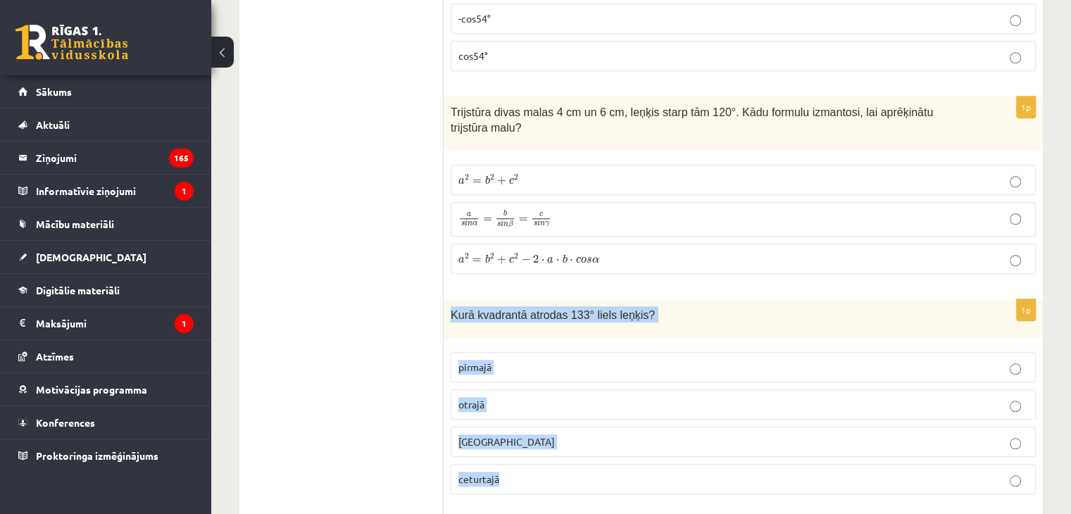
drag, startPoint x: 449, startPoint y: 257, endPoint x: 512, endPoint y: 443, distance: 196.1
click at [512, 443] on div "1p [GEOGRAPHIC_DATA] atrodas 133° liels leņķis? pirmajā otrajā [GEOGRAPHIC_DATA…" at bounding box center [743, 402] width 599 height 206
copy div "Kurā kvadrantā atrodas 133° liels leņķis? pirmajā otrajā trešajā ceturtajā"
click at [527, 389] on label "otrajā" at bounding box center [743, 404] width 585 height 30
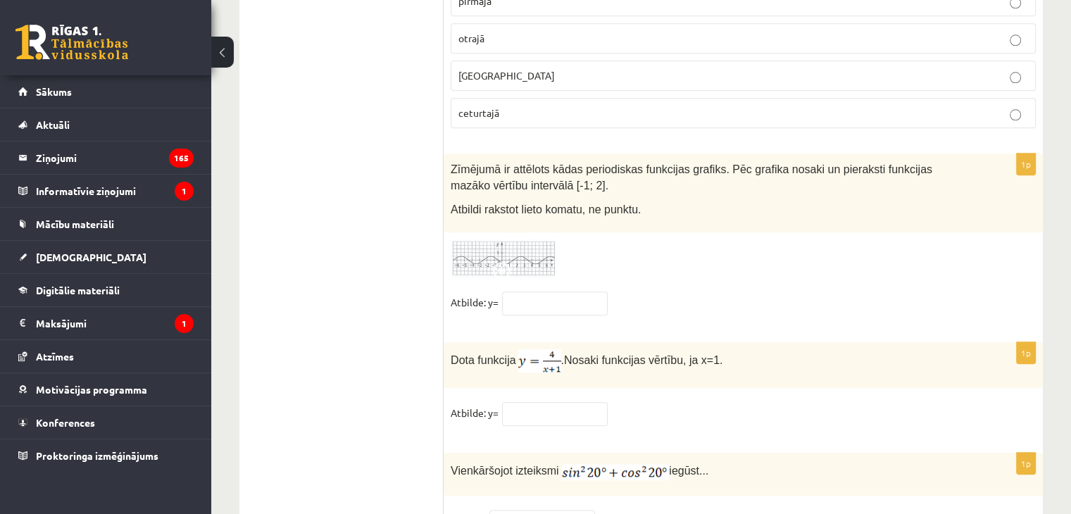
scroll to position [6892, 0]
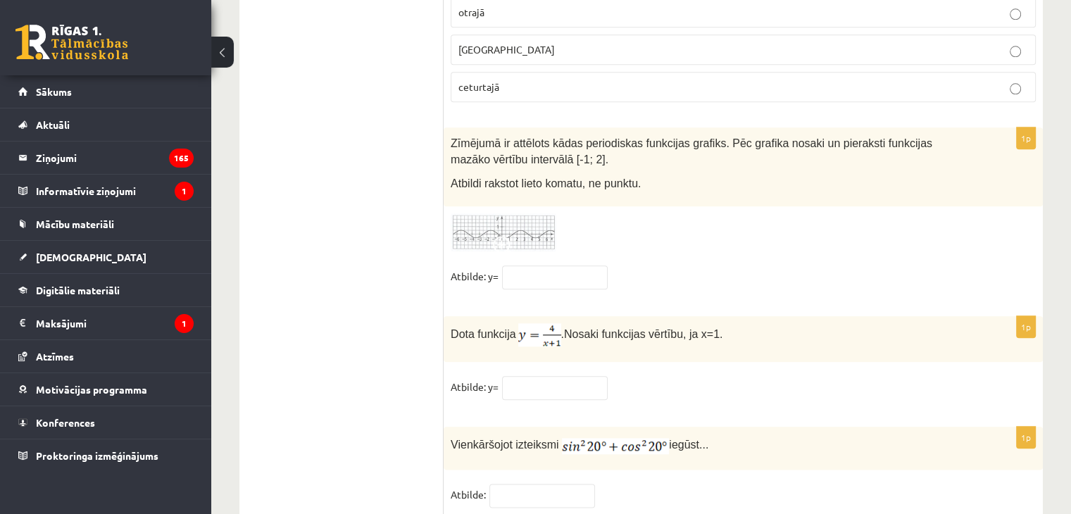
click at [502, 213] on img at bounding box center [504, 232] width 106 height 39
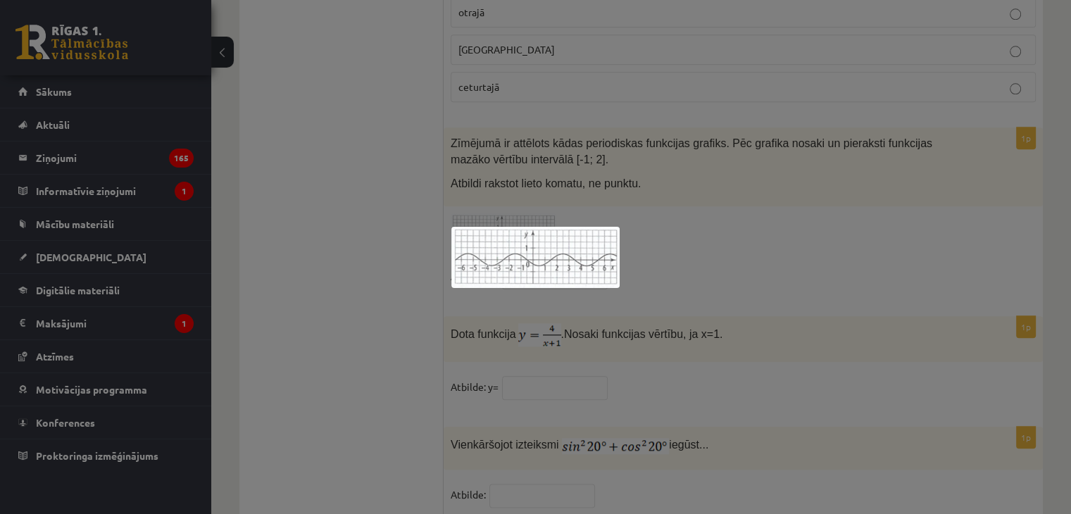
click at [665, 191] on div at bounding box center [535, 257] width 1071 height 514
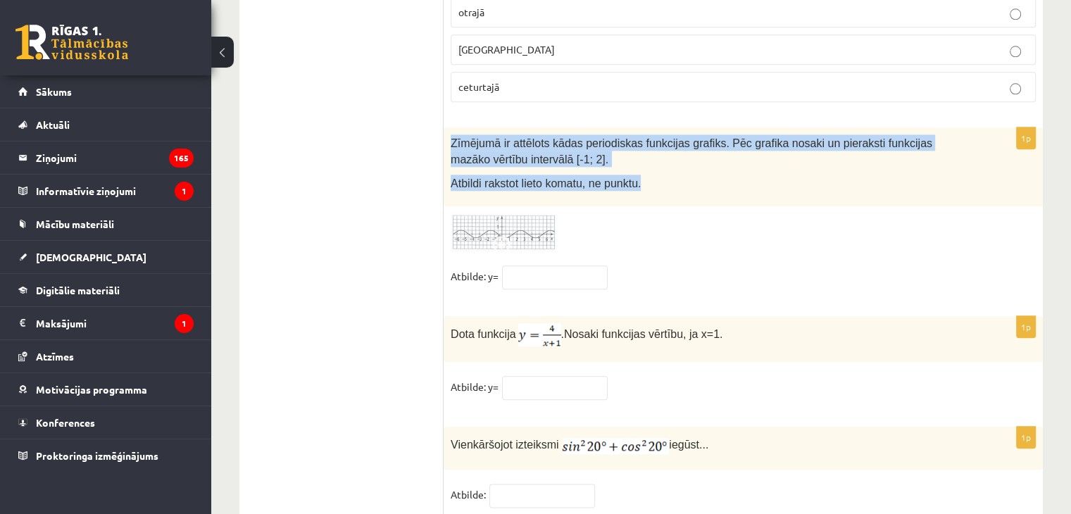
drag, startPoint x: 448, startPoint y: 91, endPoint x: 635, endPoint y: 137, distance: 192.1
click at [635, 137] on div "Zīmējumā ir attēlots kādas periodiskas funkcijas grafiks. Pēc grafika nosaki un…" at bounding box center [743, 166] width 599 height 79
copy div "Zīmējumā ir attēlots kādas periodiskas funkcijas grafiks. Pēc grafika nosaki un…"
click at [518, 213] on img at bounding box center [504, 232] width 106 height 39
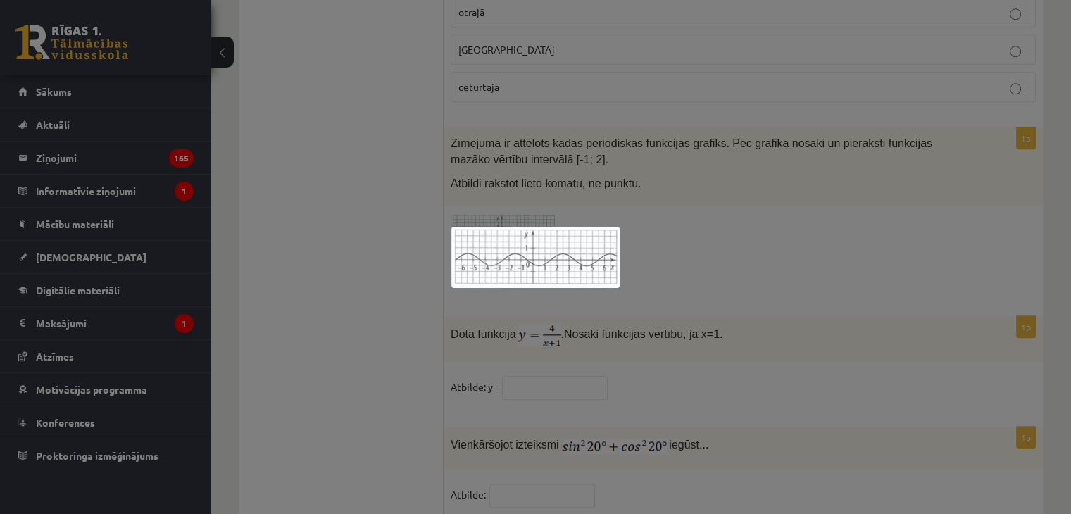
click at [616, 208] on div at bounding box center [535, 257] width 1071 height 514
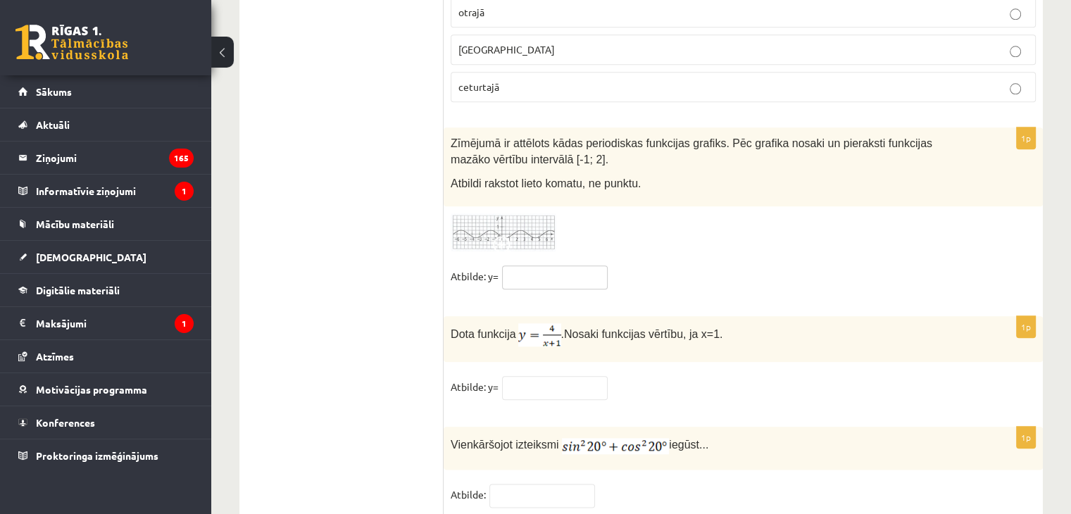
click at [551, 265] on input "text" at bounding box center [555, 277] width 106 height 24
type input "*****"
click at [555, 376] on input "text" at bounding box center [555, 388] width 106 height 24
type input "*"
click at [520, 484] on input "text" at bounding box center [542, 496] width 106 height 24
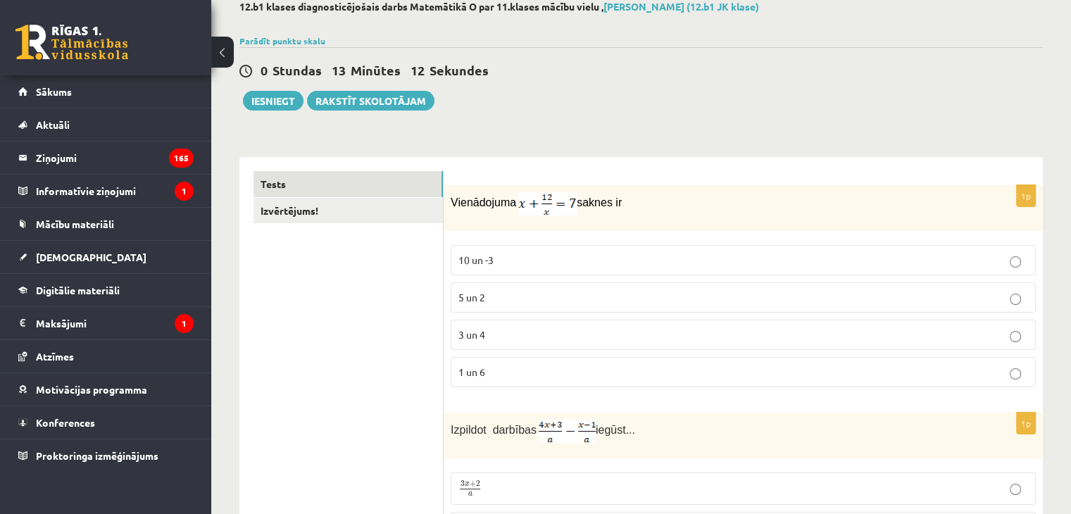
scroll to position [0, 0]
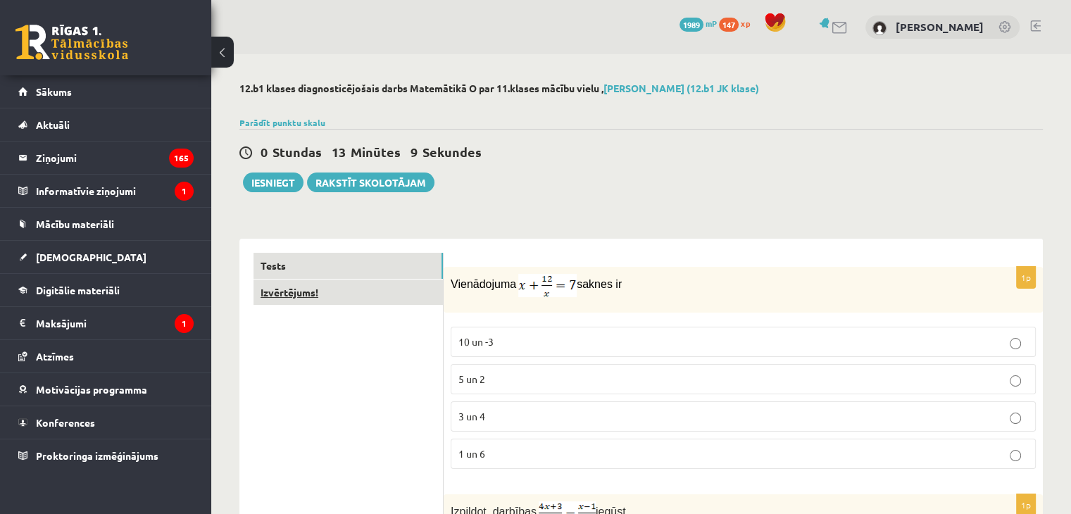
type input "****"
click at [277, 292] on link "Izvērtējums!" at bounding box center [347, 293] width 189 height 26
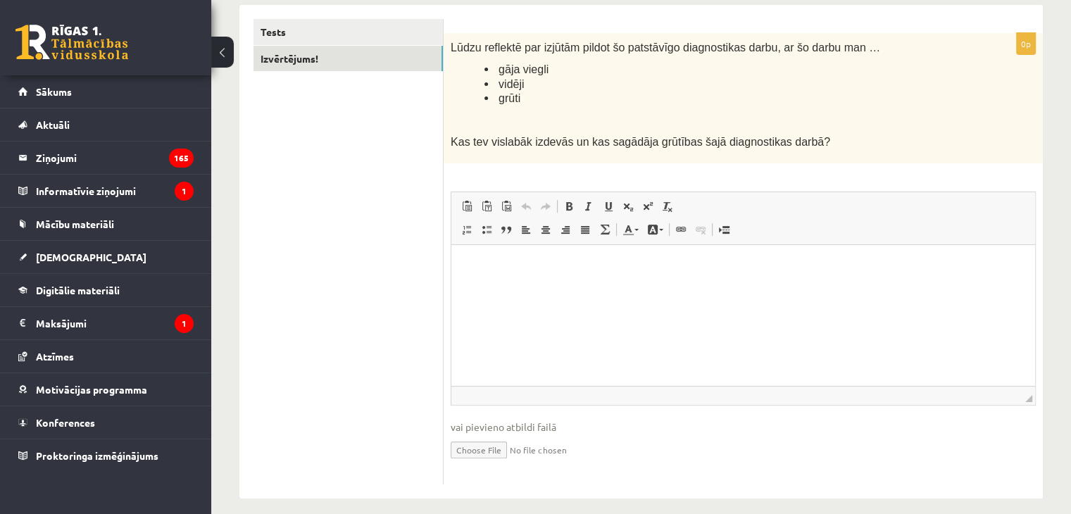
scroll to position [246, 0]
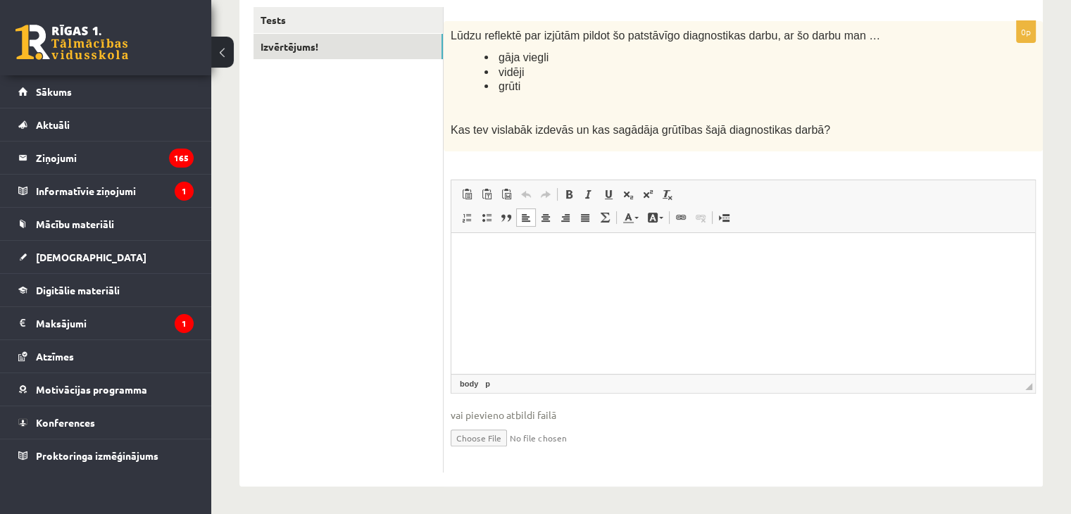
click at [563, 276] on html at bounding box center [743, 254] width 584 height 43
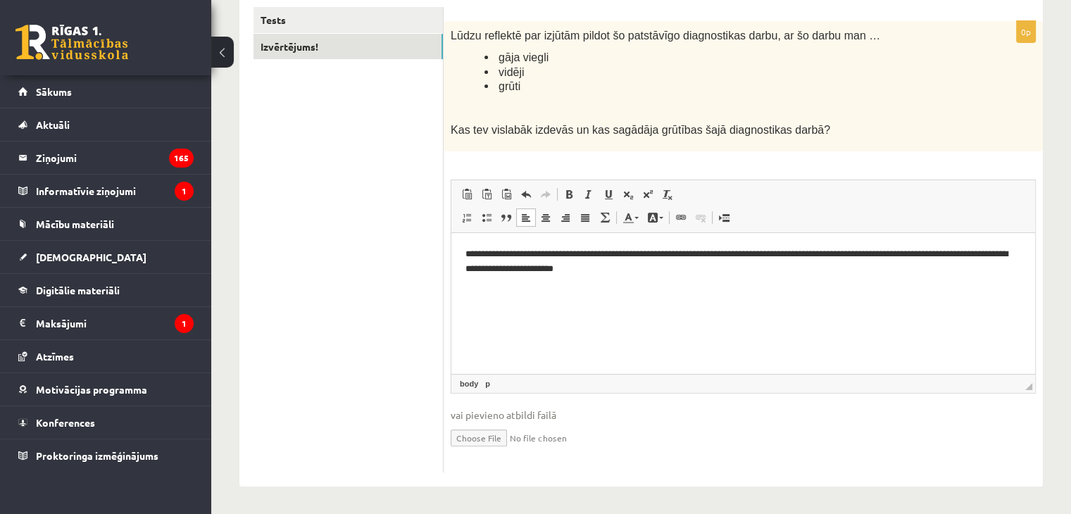
scroll to position [0, 0]
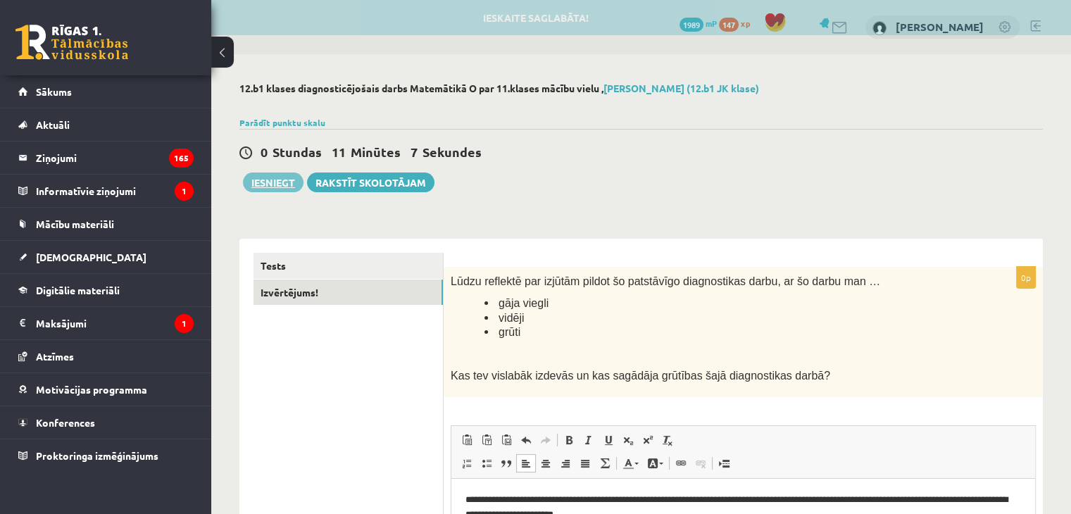
click at [276, 178] on button "Iesniegt" at bounding box center [273, 182] width 61 height 20
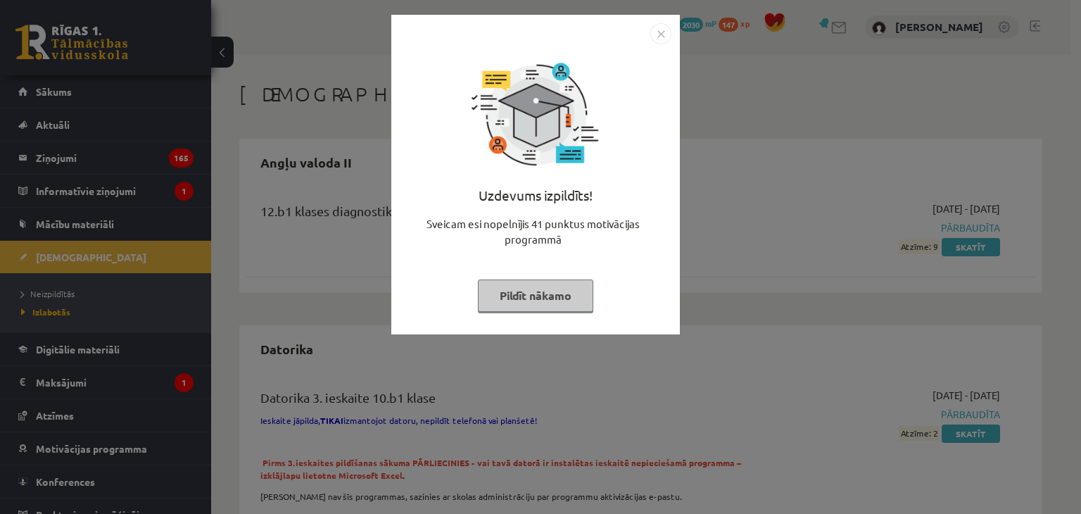
click at [531, 299] on button "Pildīt nākamo" at bounding box center [535, 296] width 115 height 32
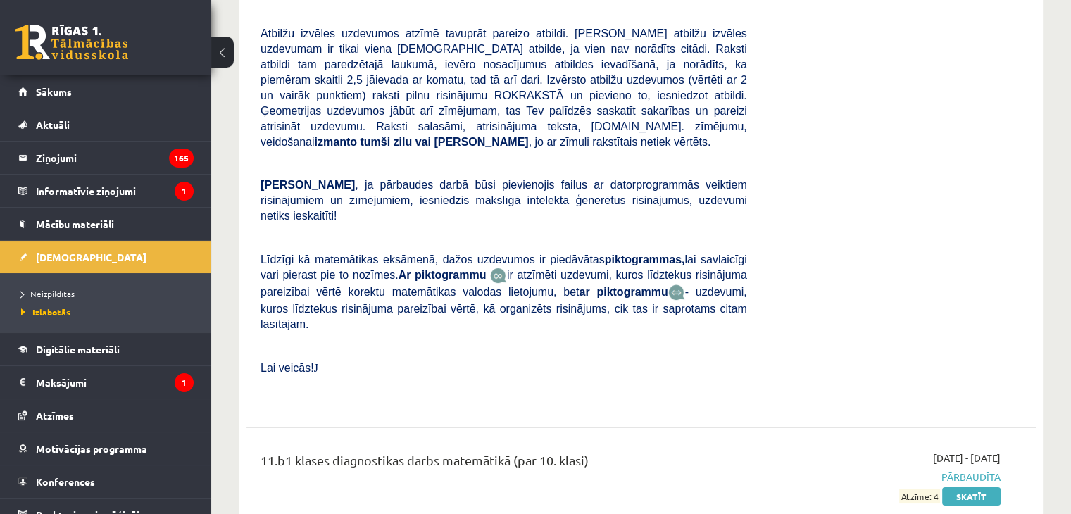
scroll to position [5542, 0]
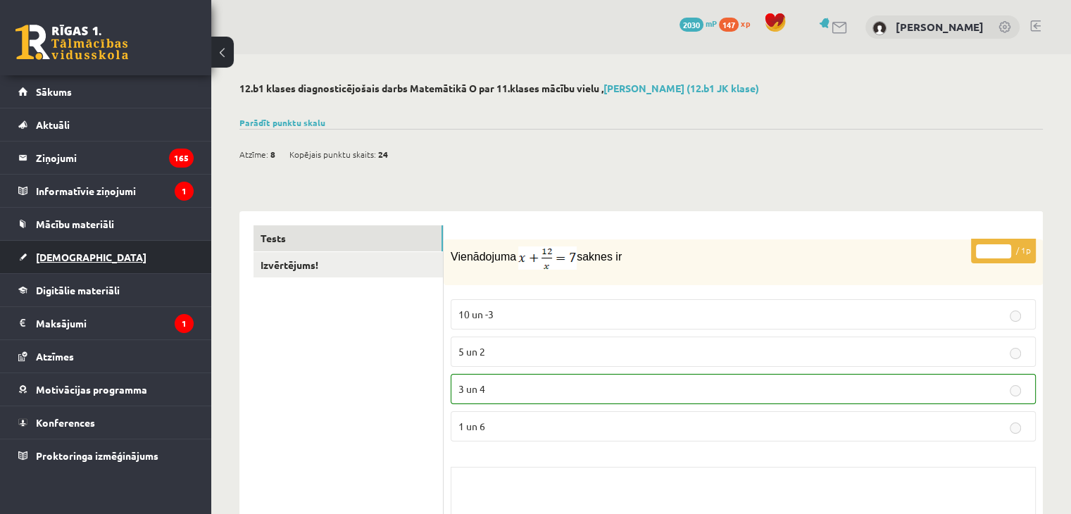
click at [79, 265] on link "[DEMOGRAPHIC_DATA]" at bounding box center [105, 257] width 175 height 32
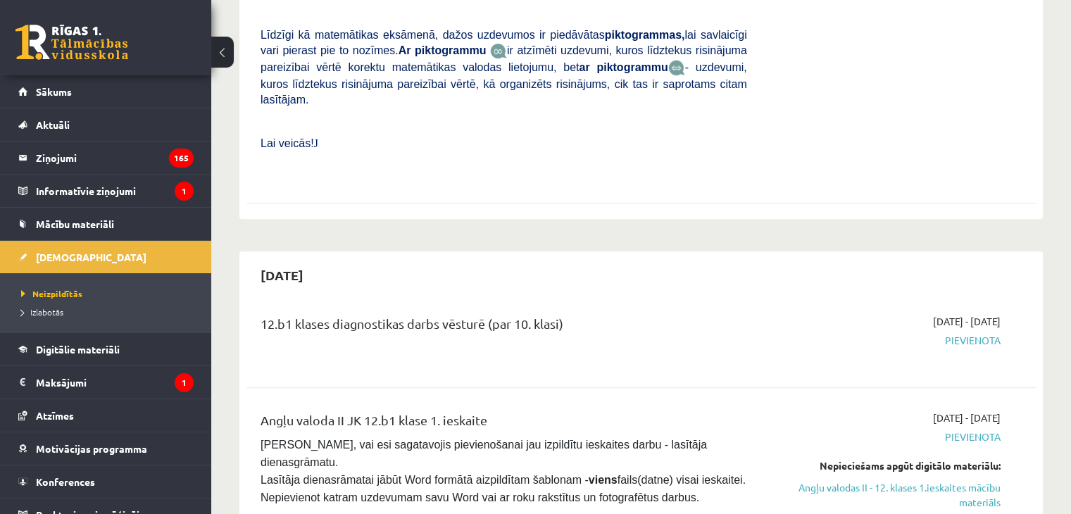
scroll to position [553, 0]
